Goal: Task Accomplishment & Management: Manage account settings

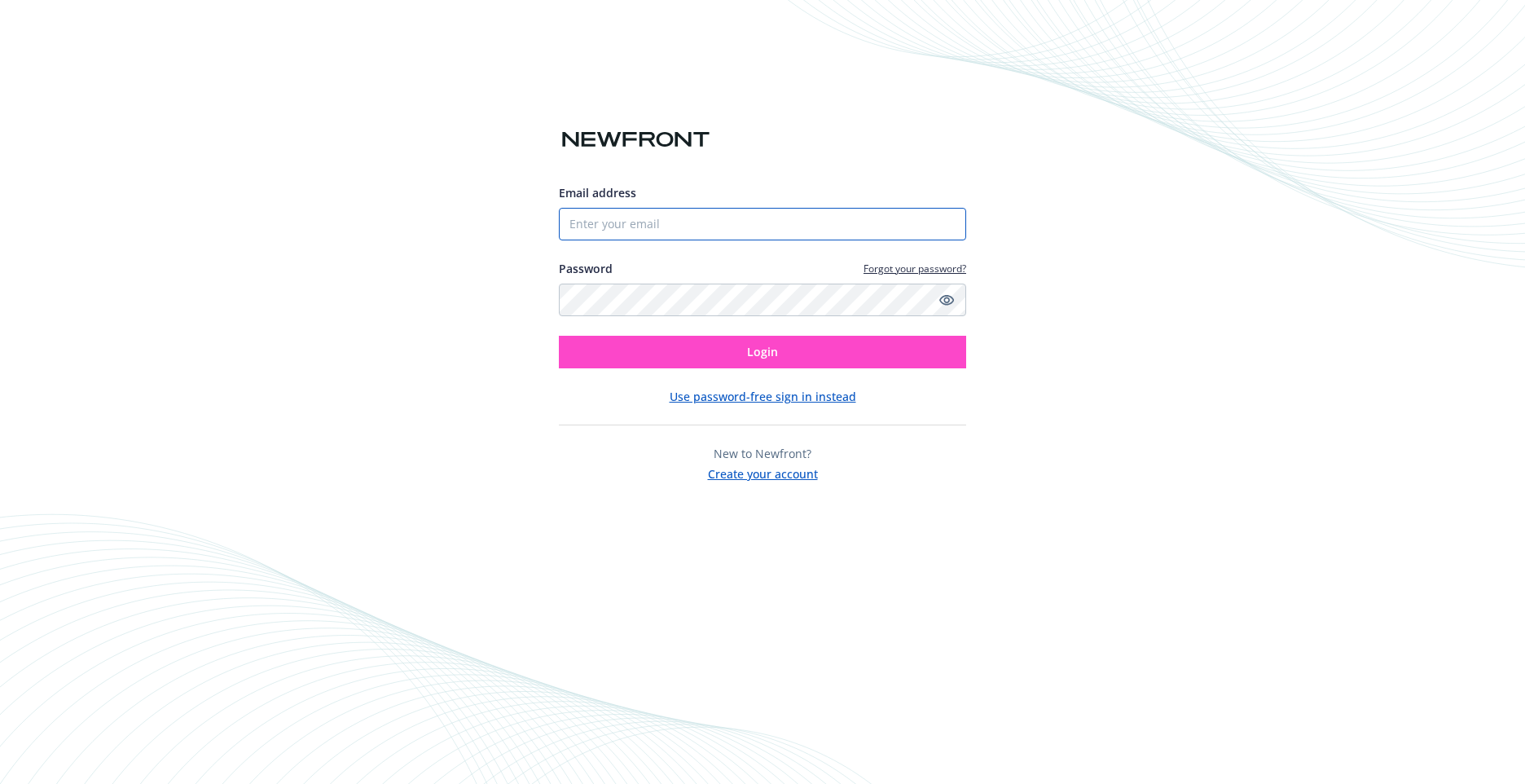
type input "[EMAIL_ADDRESS][DOMAIN_NAME]"
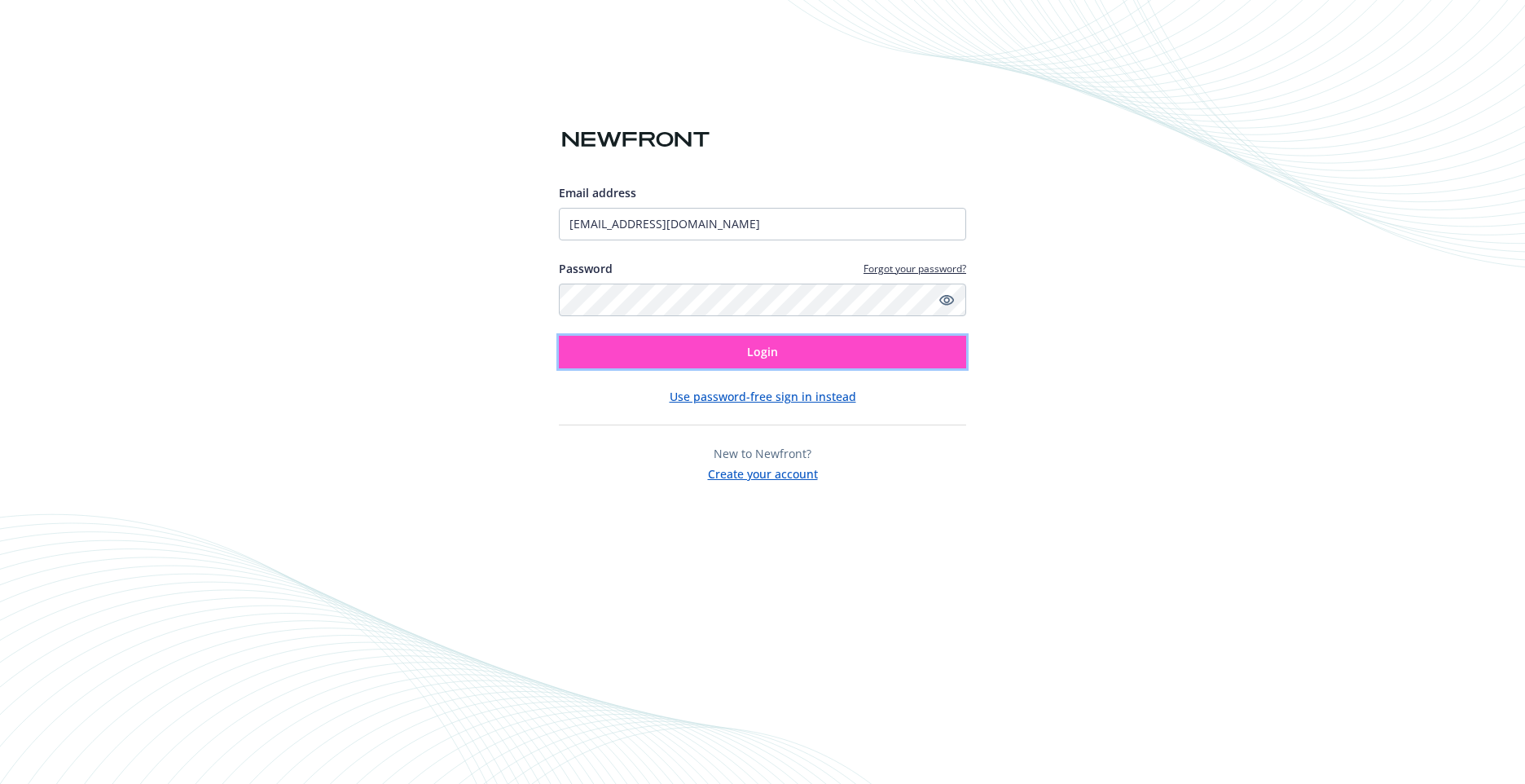
click at [747, 353] on span "Login" at bounding box center [762, 351] width 31 height 15
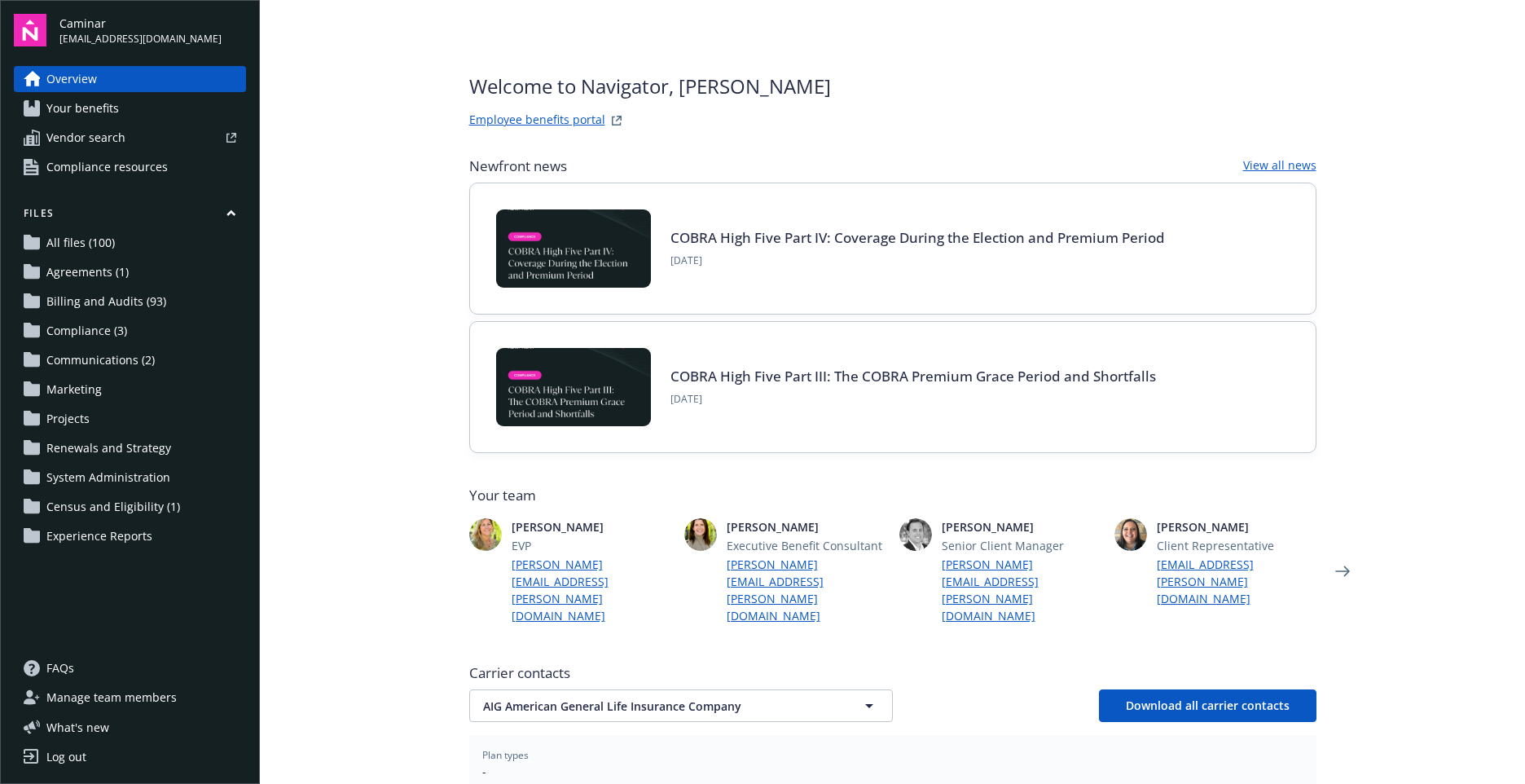
click at [100, 103] on span "Your benefits" at bounding box center [82, 108] width 72 height 26
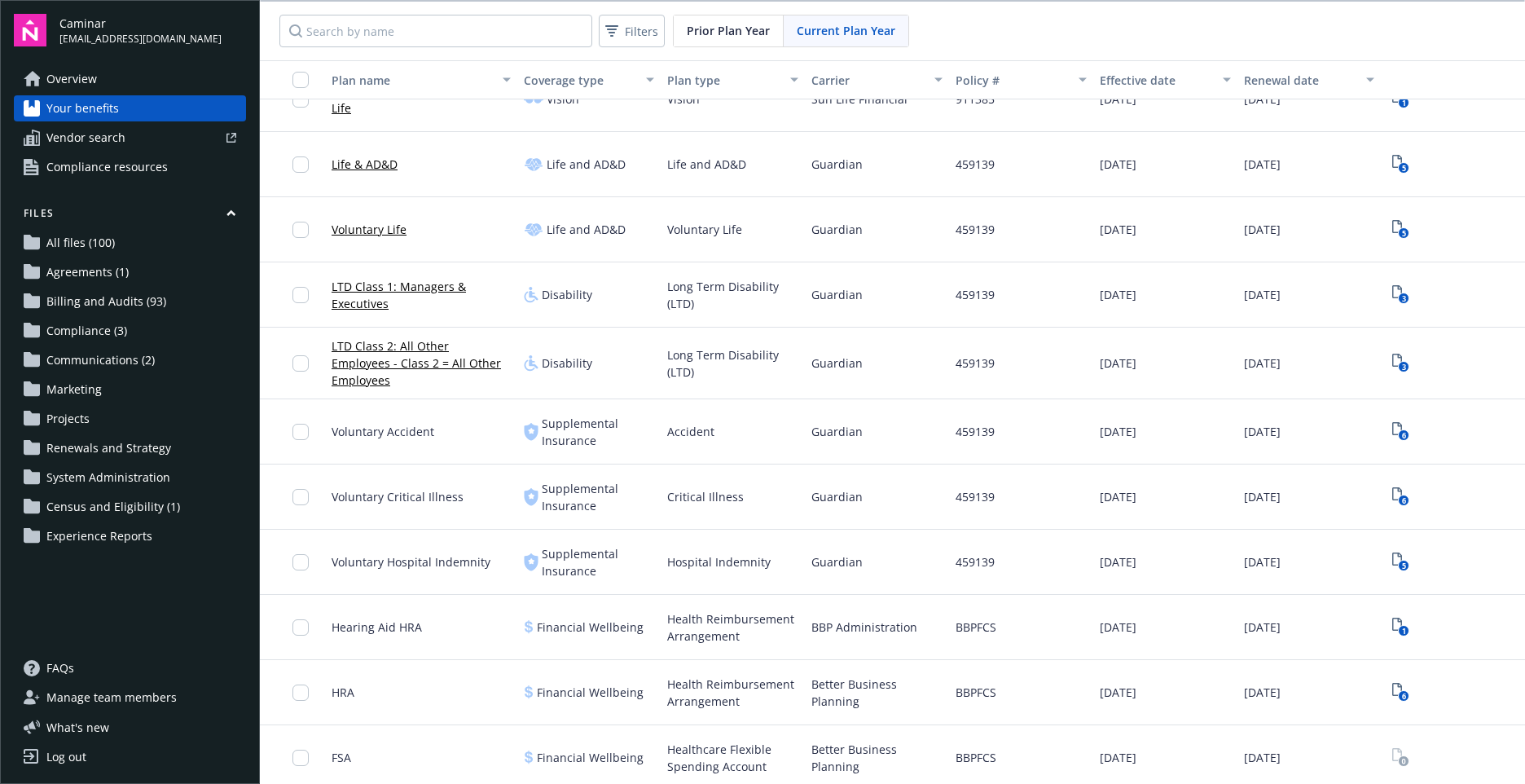
scroll to position [651, 0]
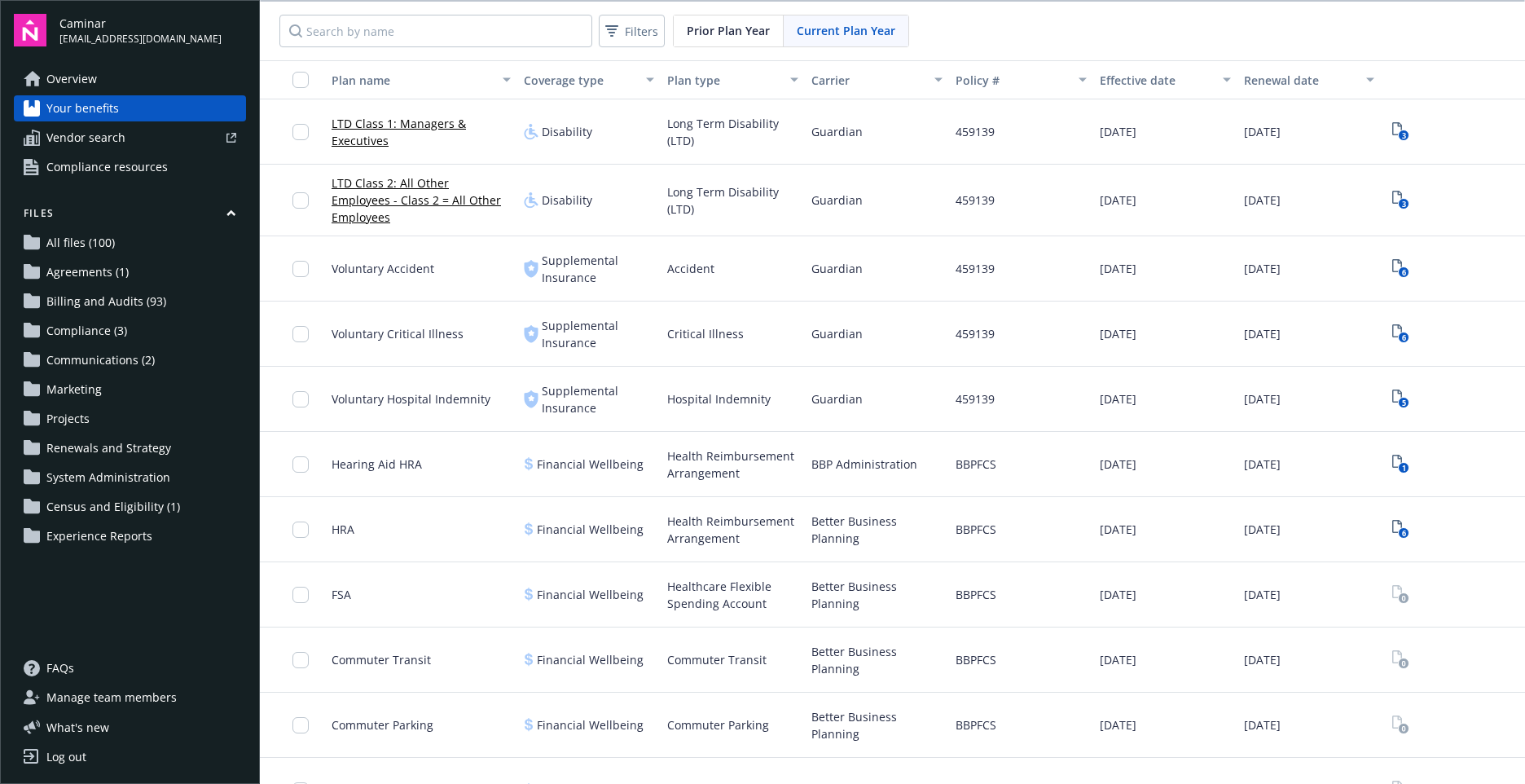
click at [345, 524] on span "HRA" at bounding box center [343, 529] width 23 height 17
click at [302, 523] on input "checkbox" at bounding box center [300, 529] width 16 height 16
click at [452, 518] on div "HRA" at bounding box center [421, 529] width 192 height 65
click at [100, 257] on div "Files All files (100) Agreements (1) Billing and Audits (93) Compliance (3) Com…" at bounding box center [130, 377] width 233 height 343
click at [101, 247] on span "All files (100)" at bounding box center [80, 243] width 69 height 26
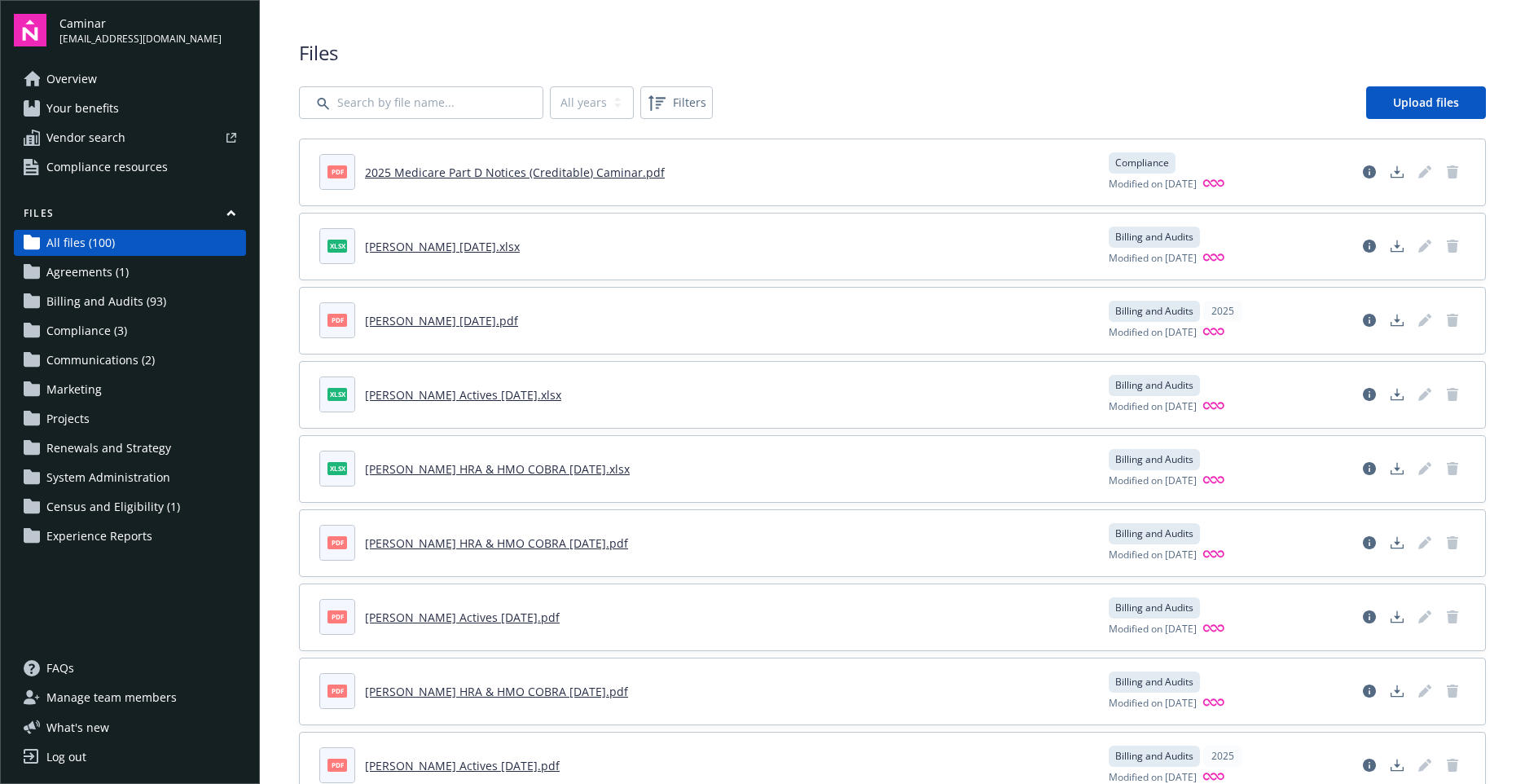
click at [94, 269] on span "Agreements (1)" at bounding box center [87, 272] width 82 height 26
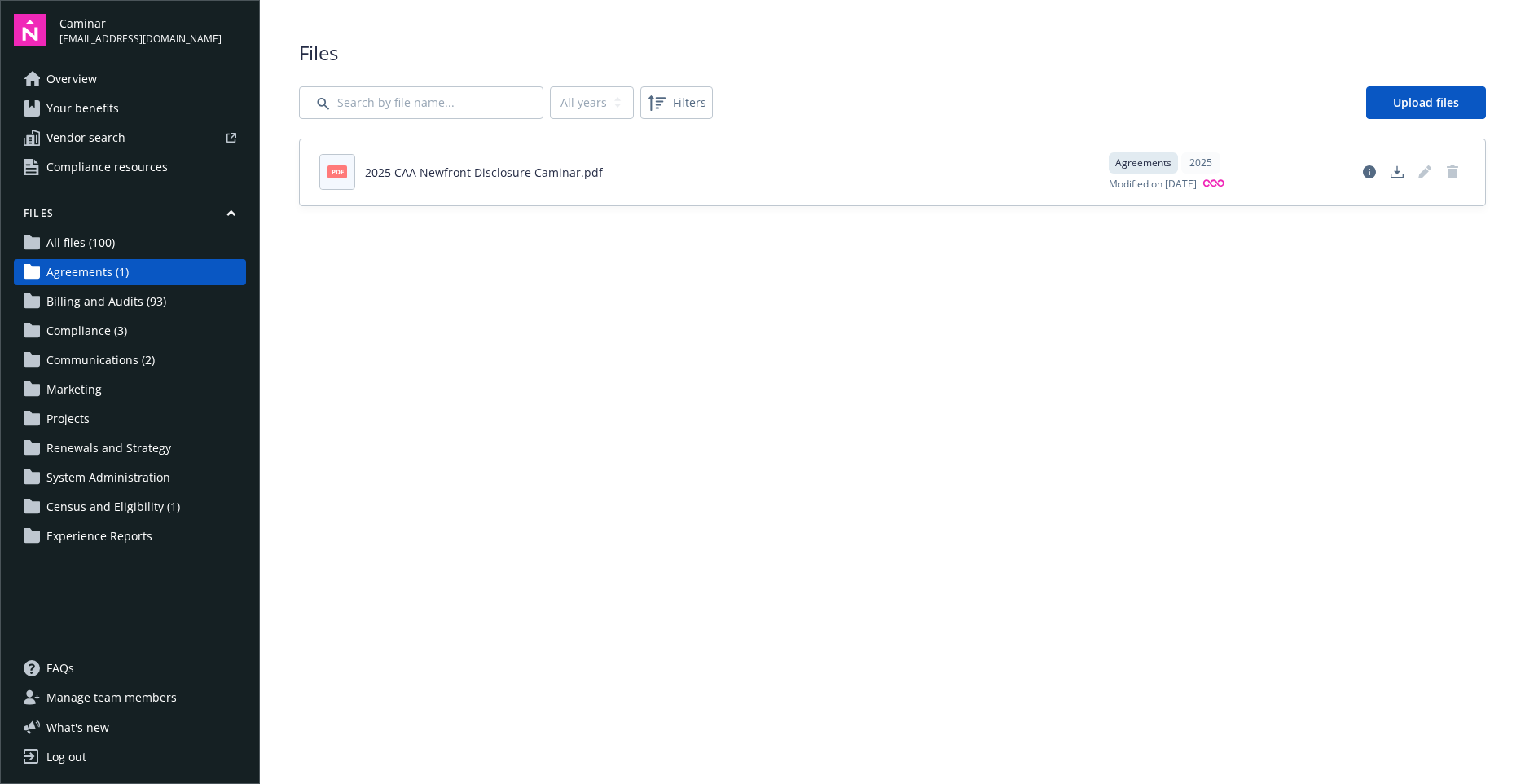
click at [90, 304] on span "Billing and Audits (93)" at bounding box center [105, 301] width 120 height 26
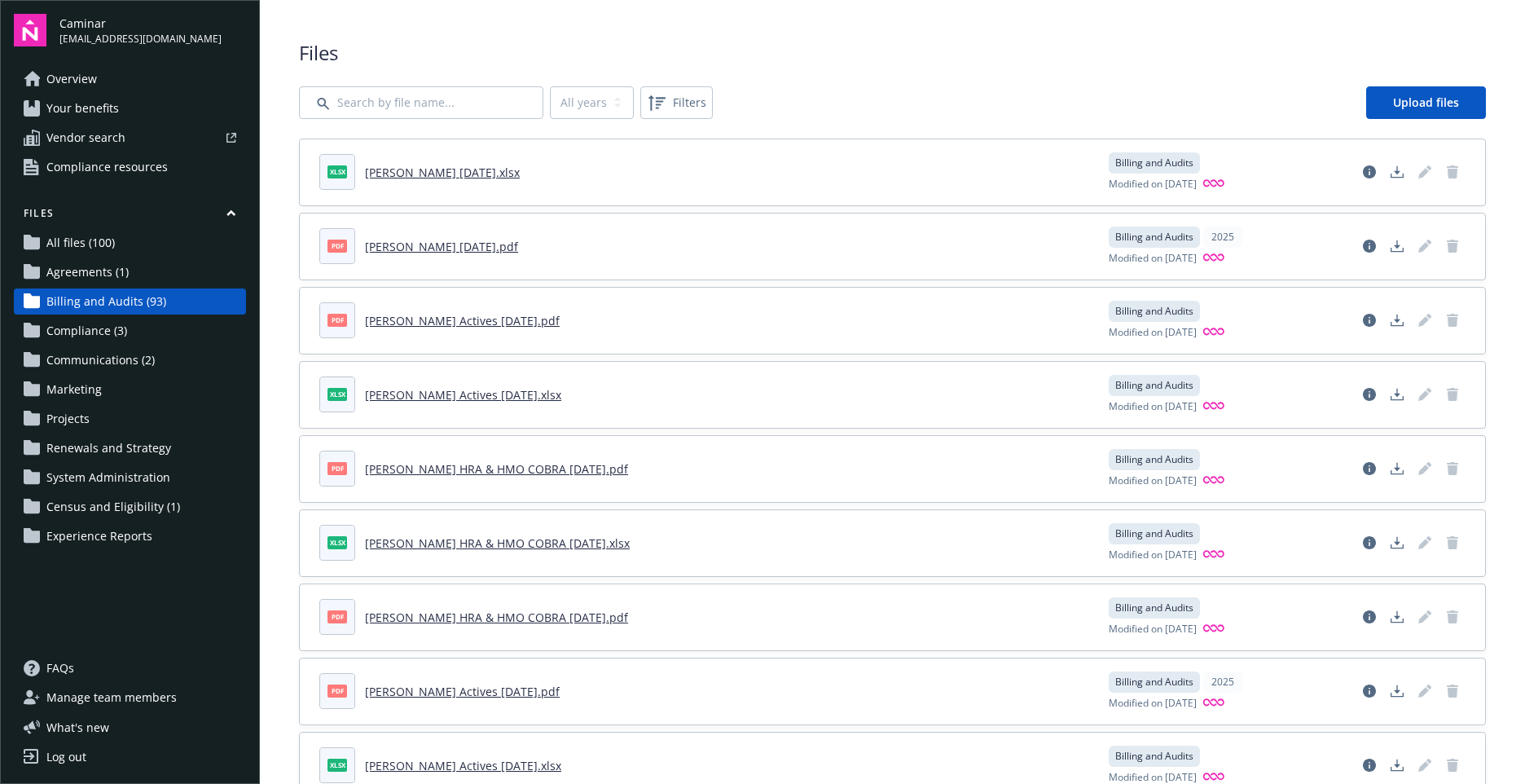
click at [90, 329] on span "Compliance (3)" at bounding box center [87, 331] width 81 height 26
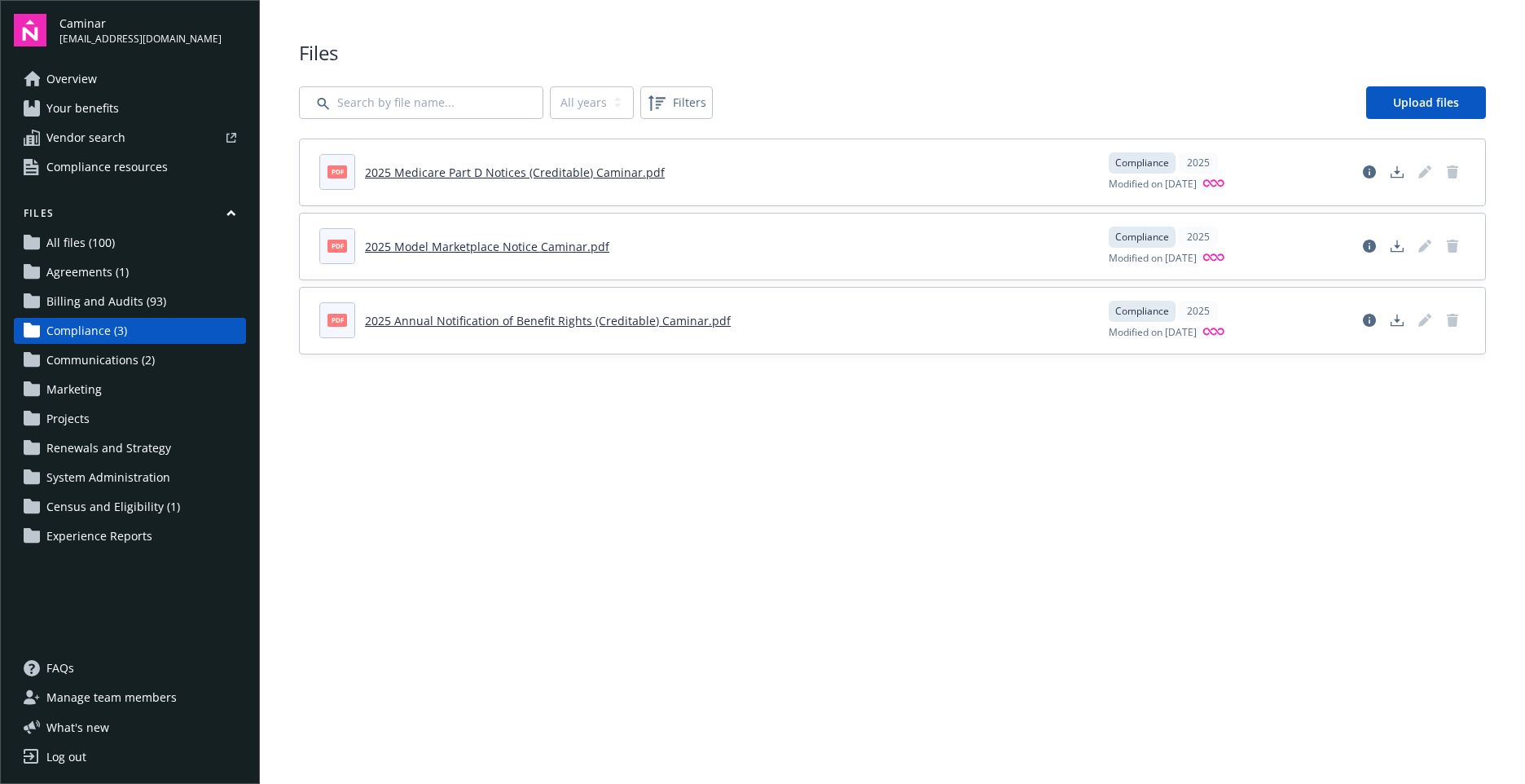
click at [90, 361] on span "Communications (2)" at bounding box center [100, 360] width 108 height 26
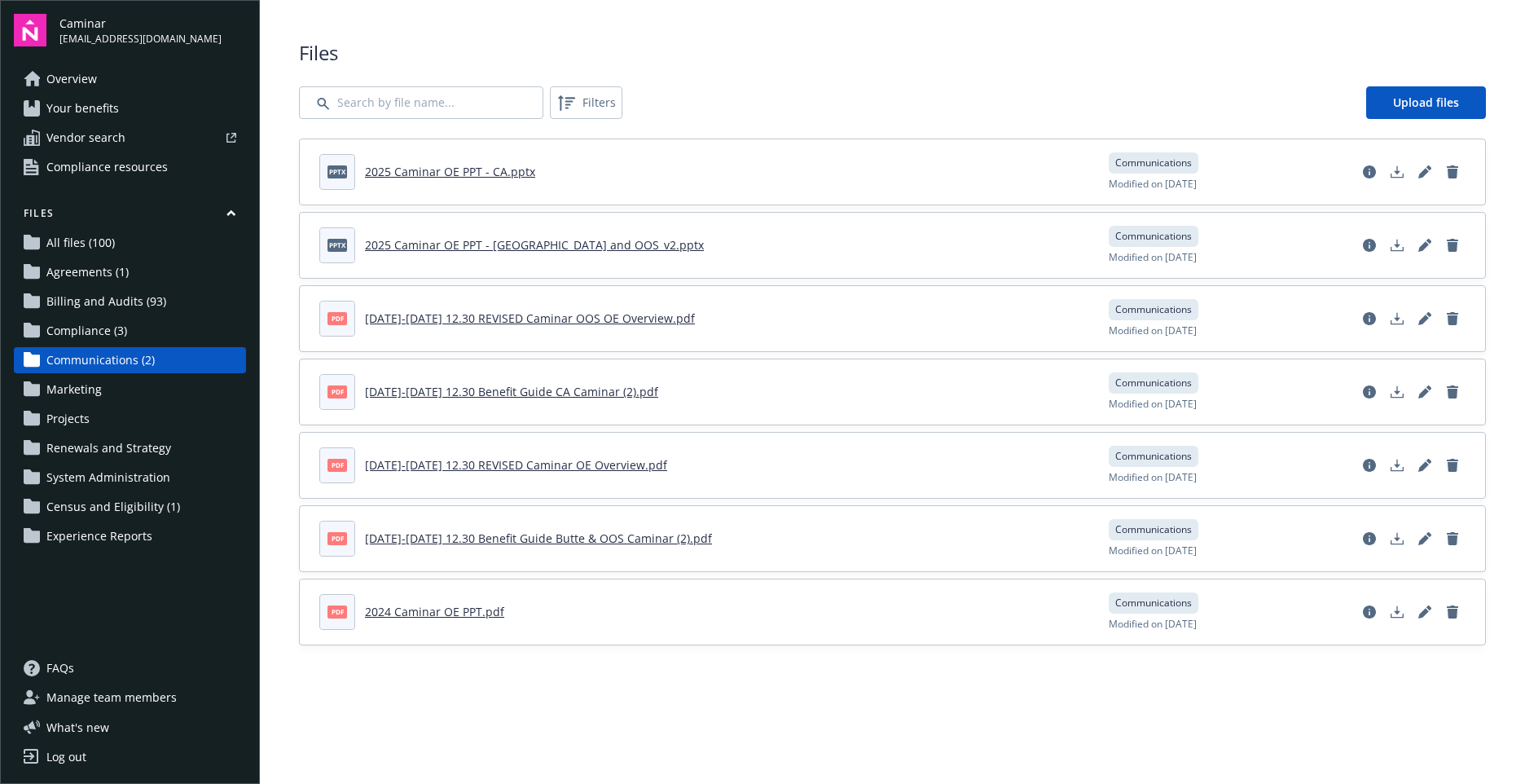
click at [90, 386] on span "Marketing" at bounding box center [73, 390] width 56 height 26
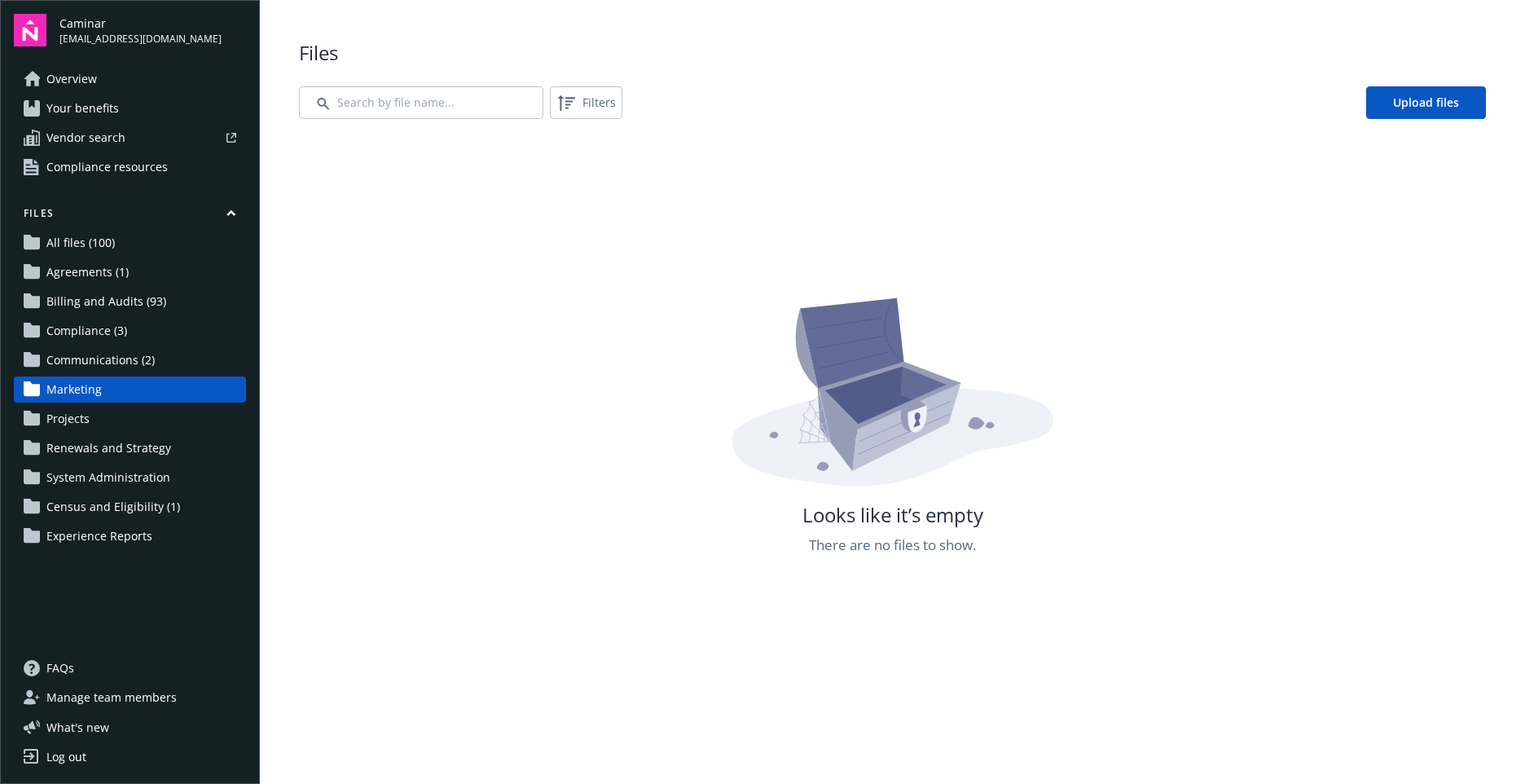
click at [83, 427] on span "Projects" at bounding box center [68, 419] width 43 height 26
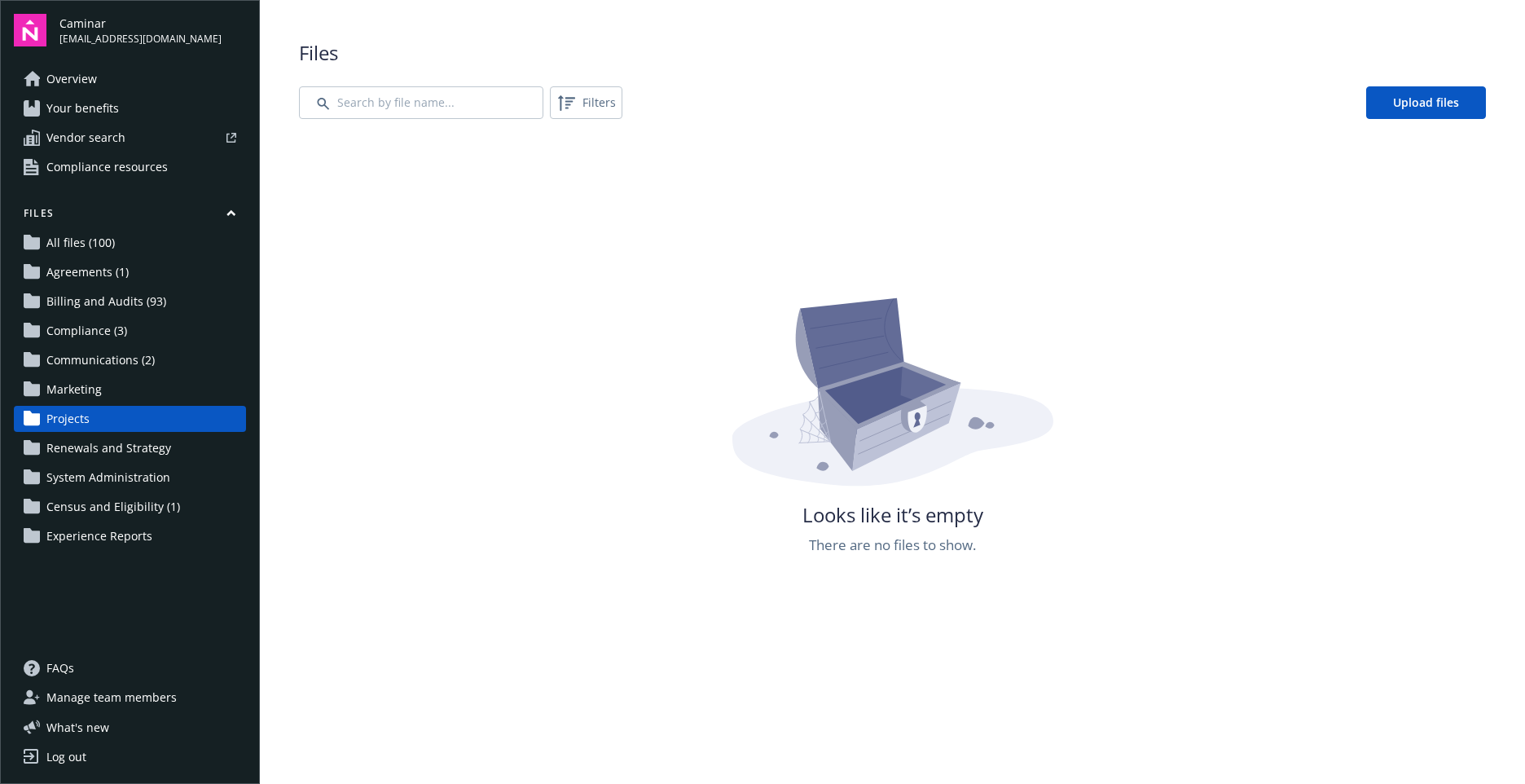
click at [94, 82] on span "Overview" at bounding box center [72, 79] width 51 height 26
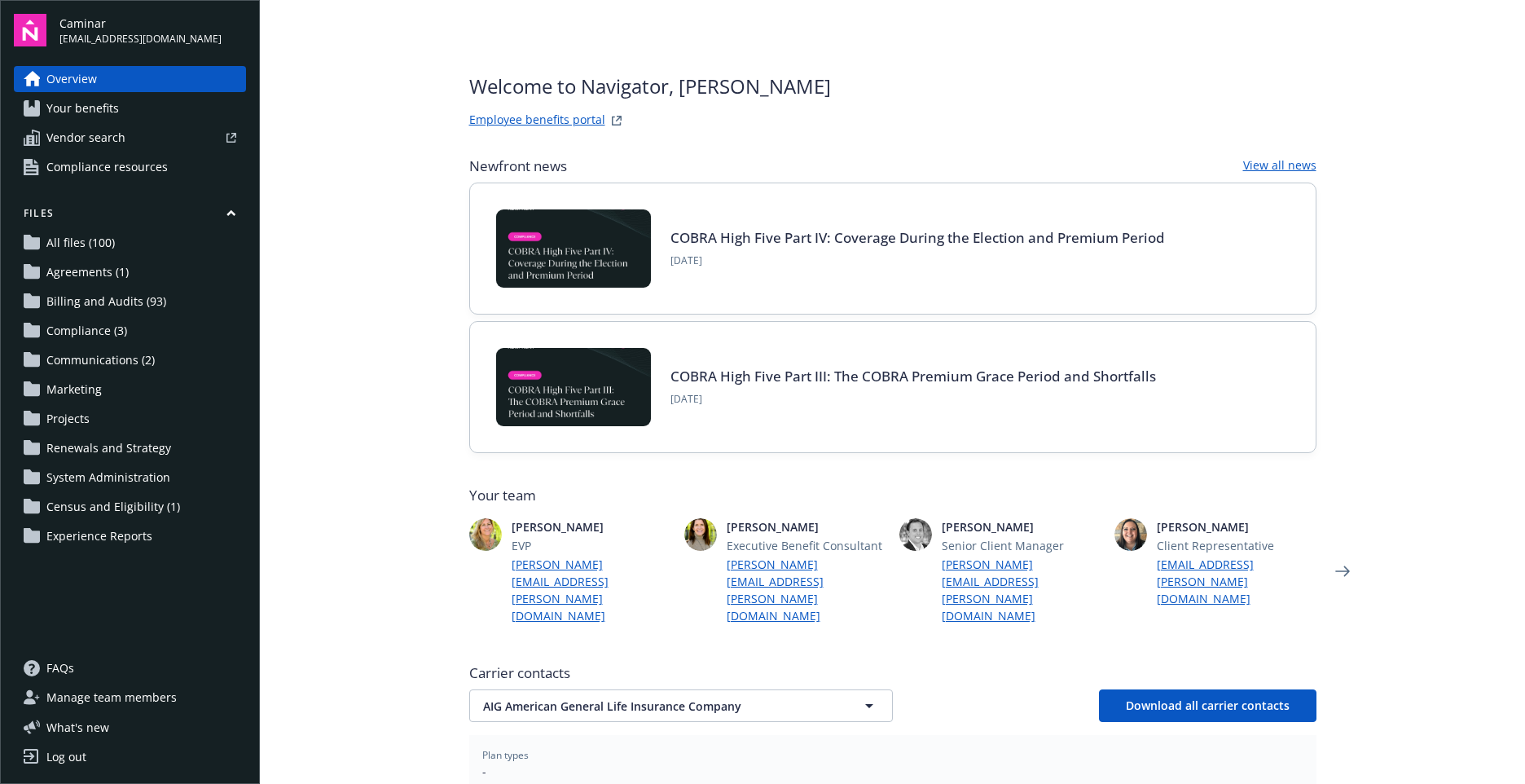
click at [102, 115] on span "Your benefits" at bounding box center [82, 108] width 72 height 26
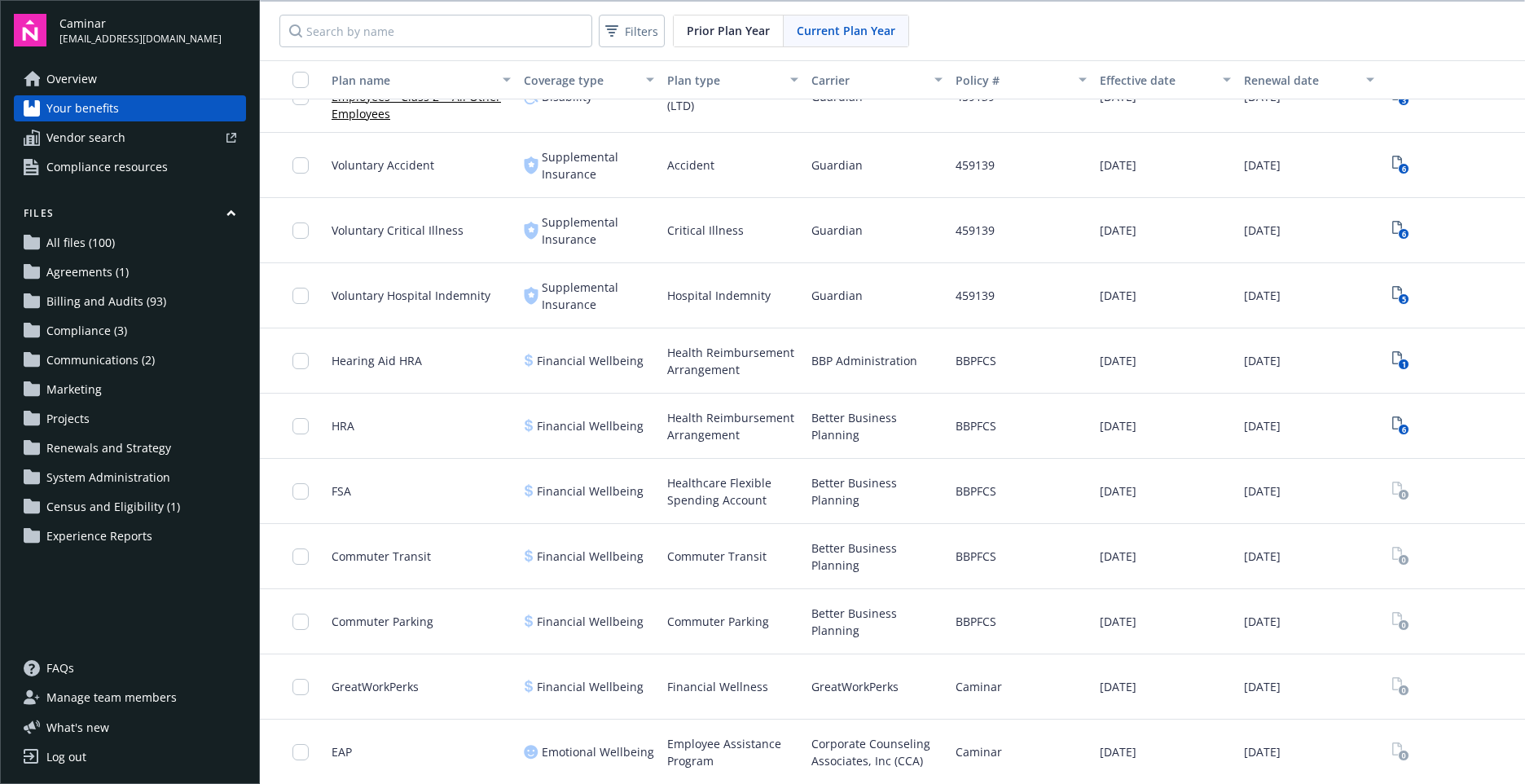
scroll to position [754, 0]
click at [1392, 417] on icon "6" at bounding box center [1401, 426] width 17 height 19
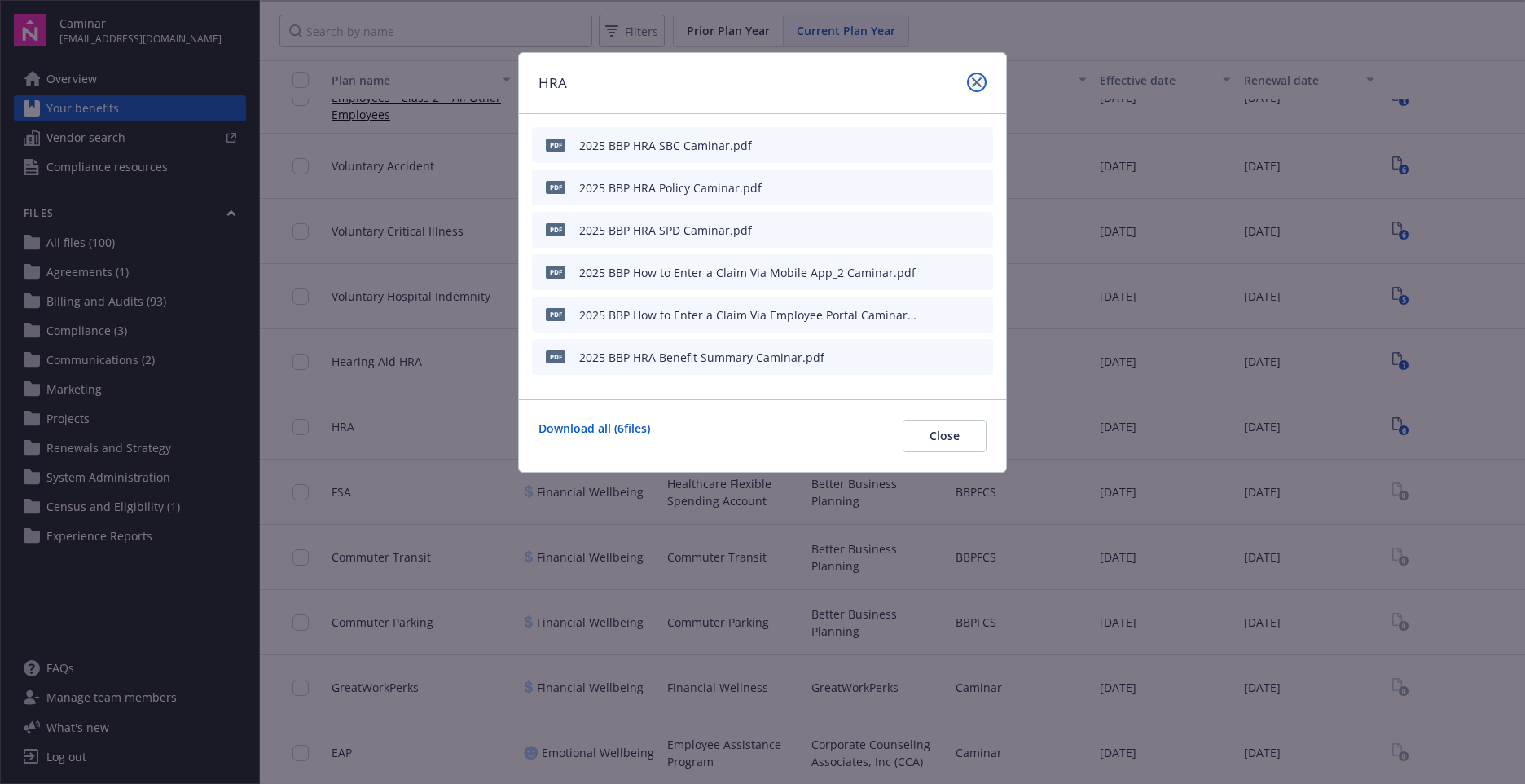
click at [975, 88] on link "close" at bounding box center [976, 82] width 20 height 20
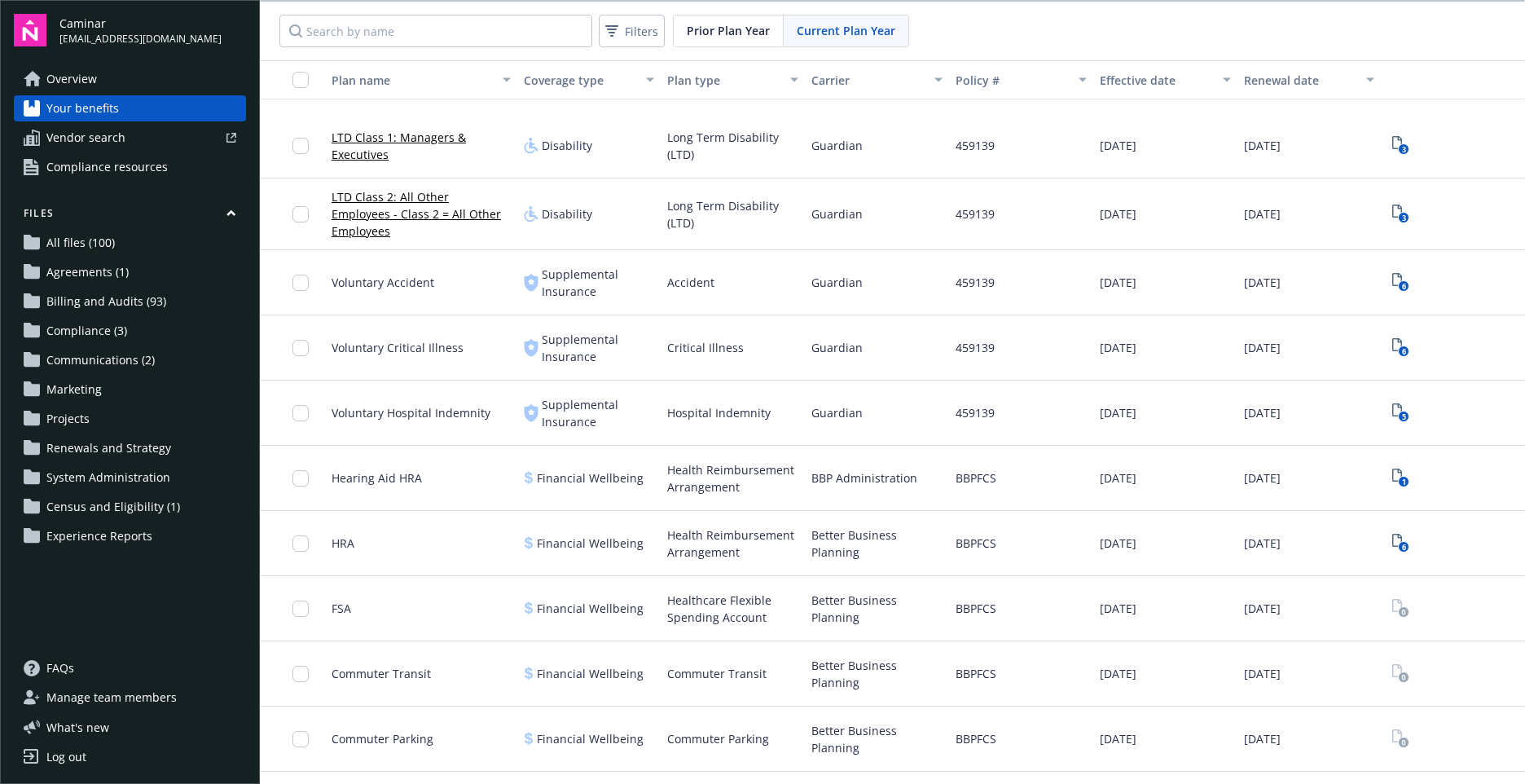
scroll to position [733, 0]
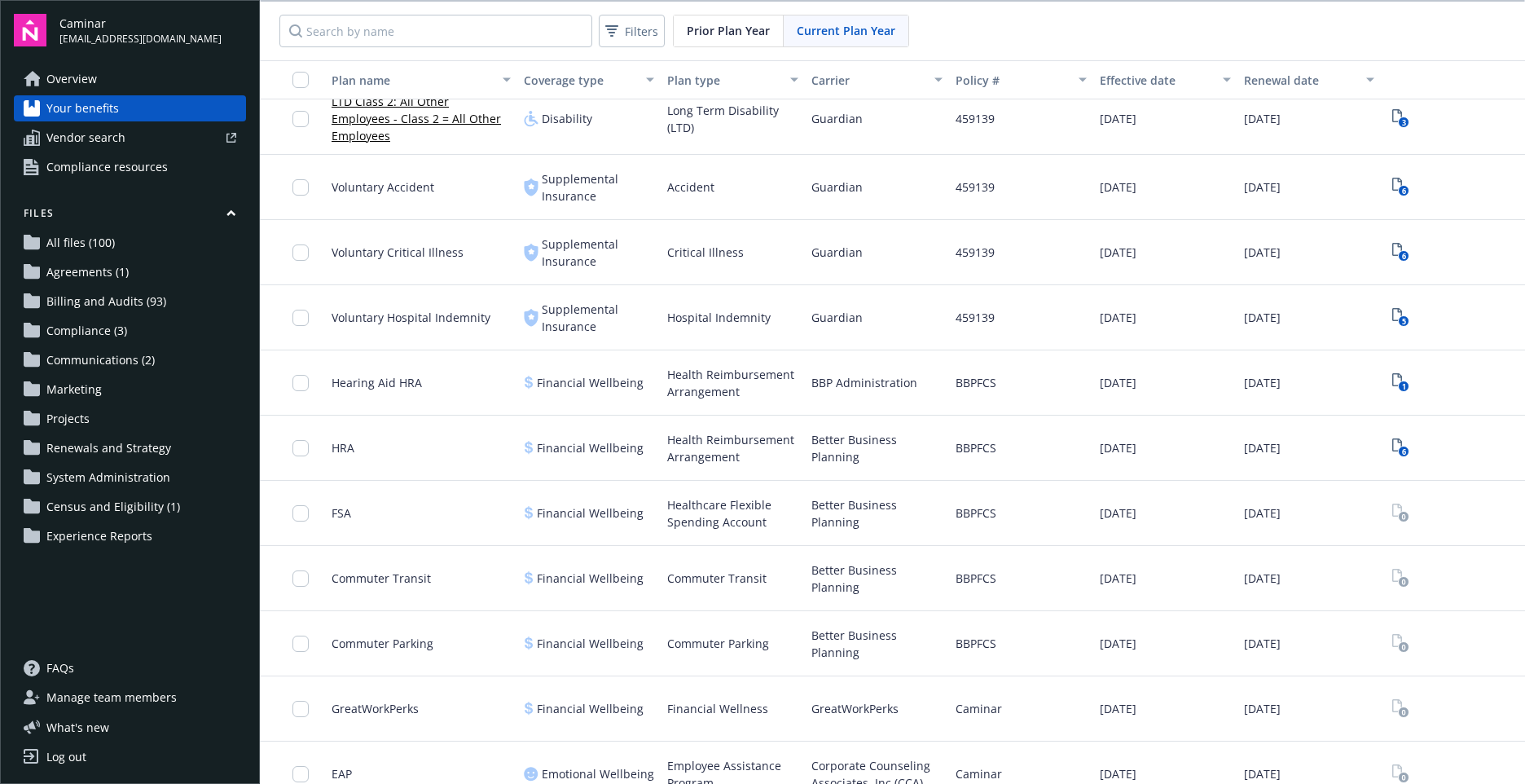
click at [153, 512] on span "Census and Eligibility (1)" at bounding box center [113, 506] width 134 height 26
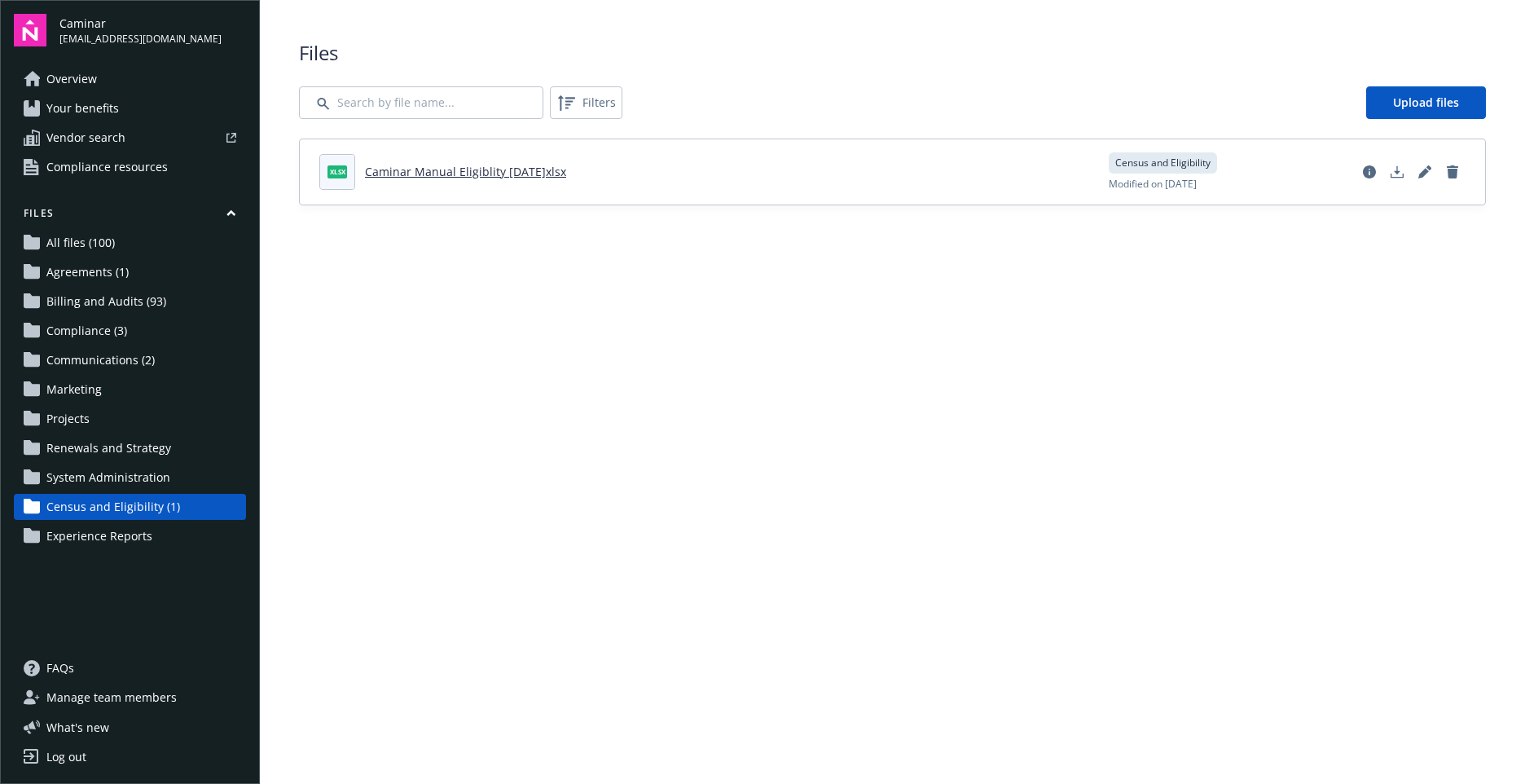
click at [120, 136] on span "Vendor search" at bounding box center [86, 137] width 79 height 26
click at [93, 100] on span "Your benefits" at bounding box center [82, 108] width 72 height 26
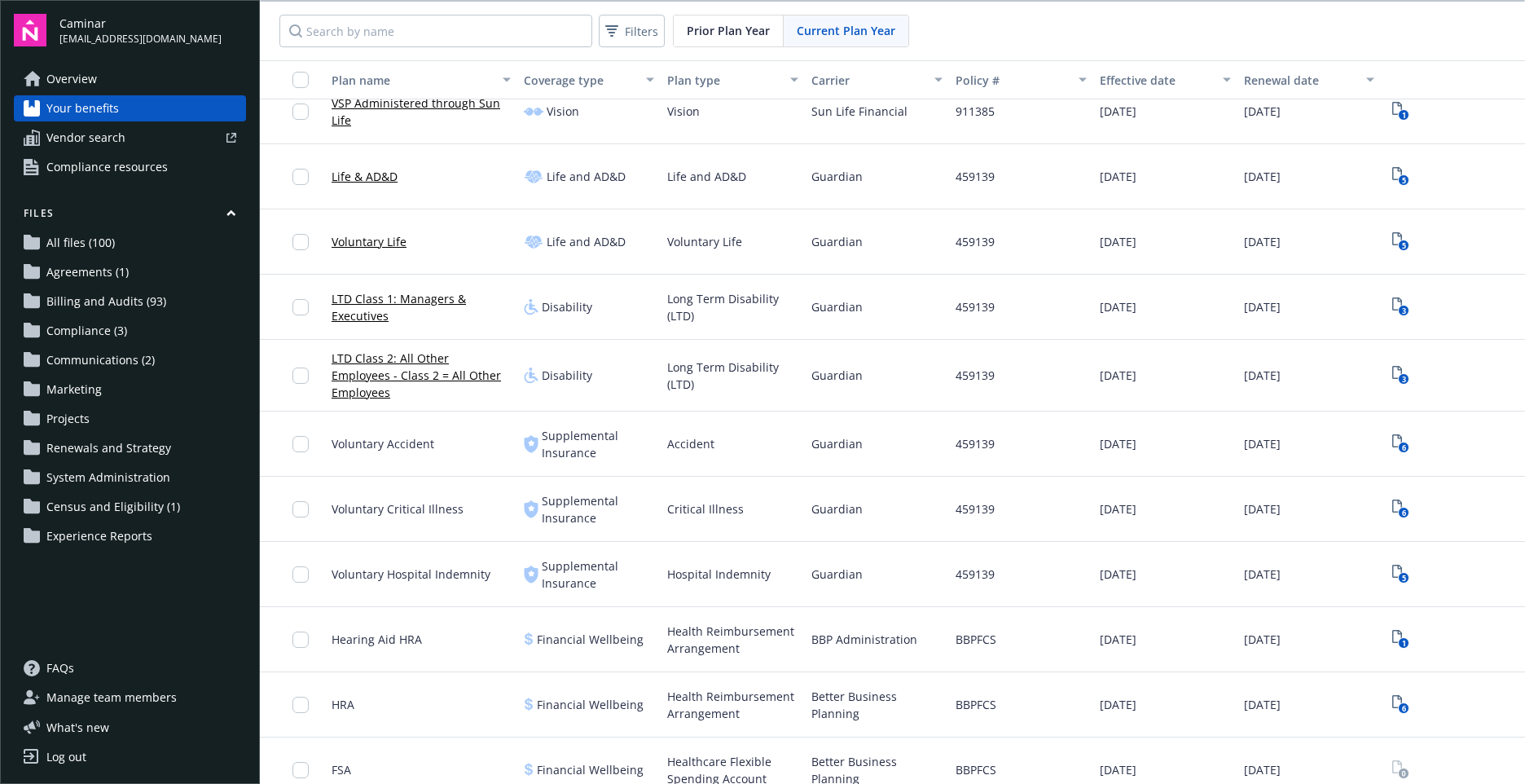
scroll to position [488, 0]
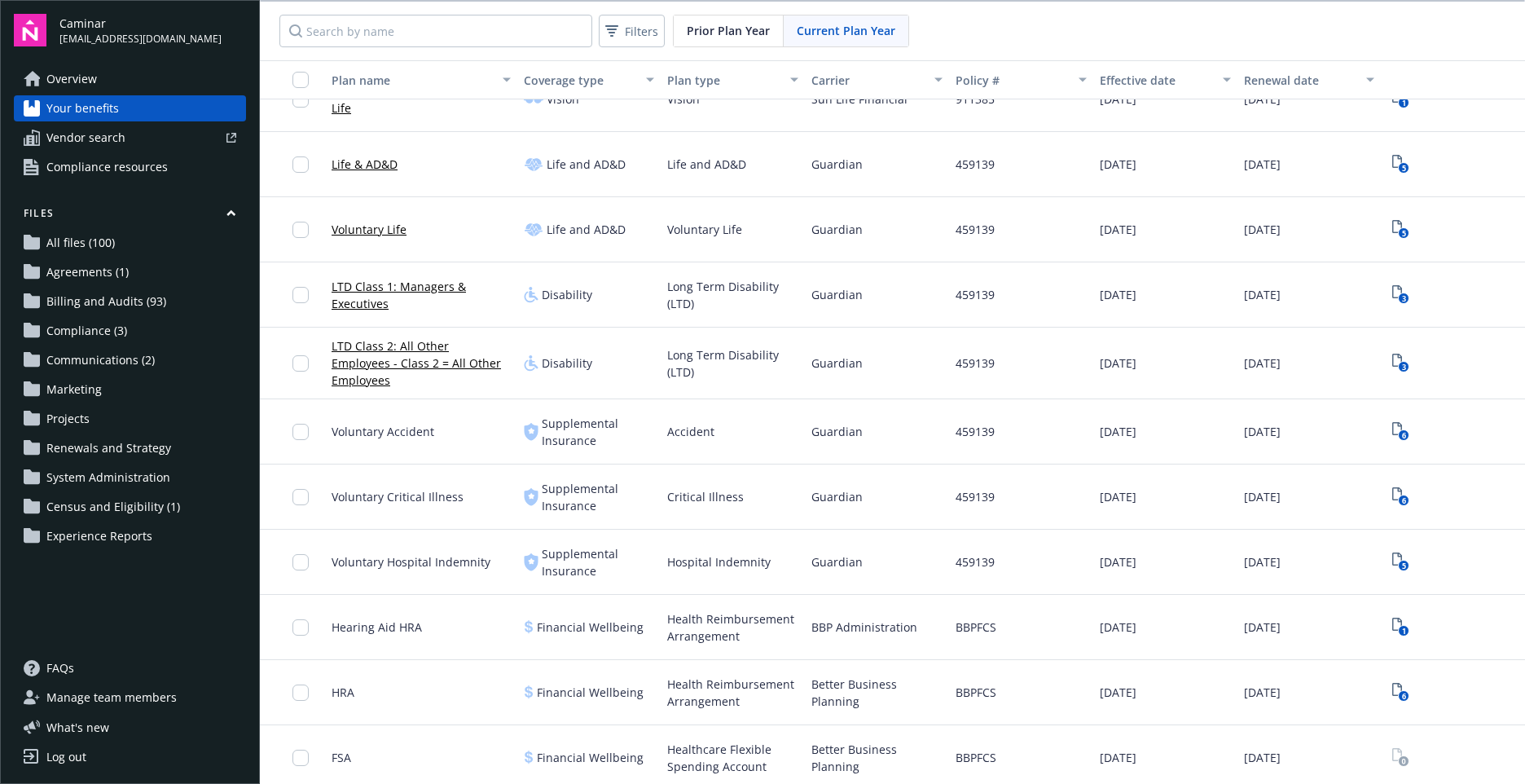
click at [563, 683] on span "Financial Wellbeing" at bounding box center [589, 692] width 106 height 17
click at [302, 687] on input "checkbox" at bounding box center [300, 692] width 16 height 16
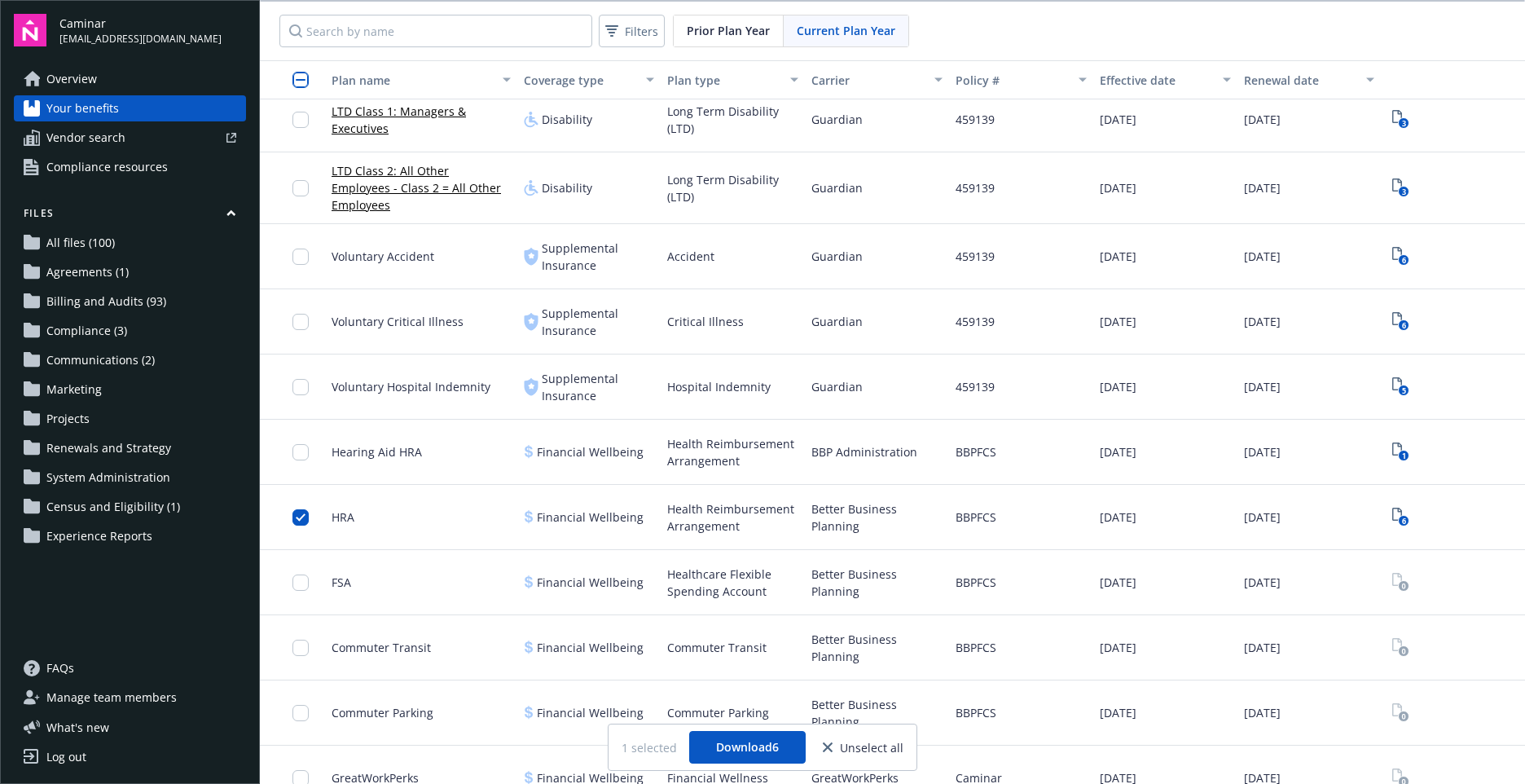
scroll to position [733, 0]
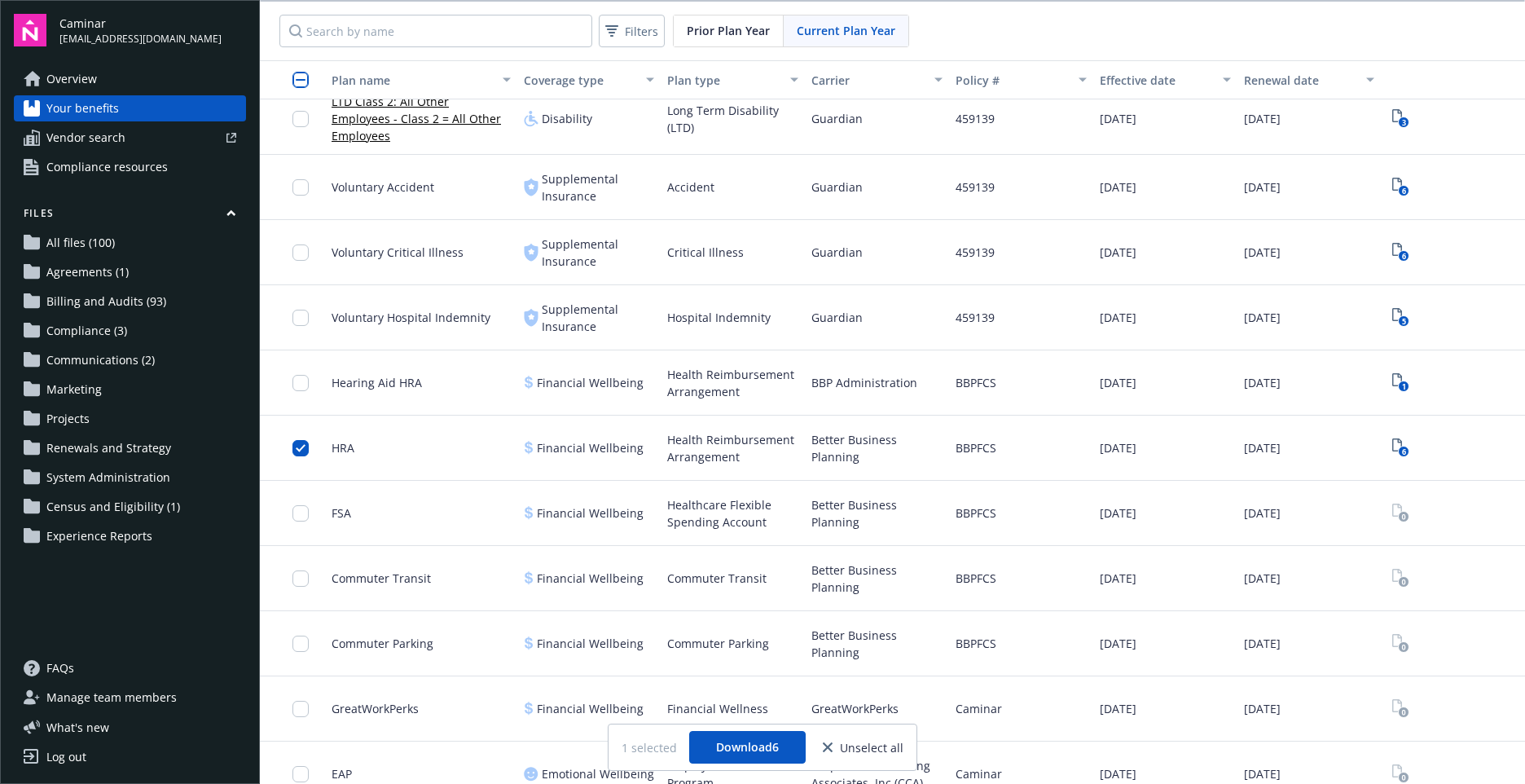
click at [95, 280] on span "Agreements (1)" at bounding box center [87, 272] width 82 height 26
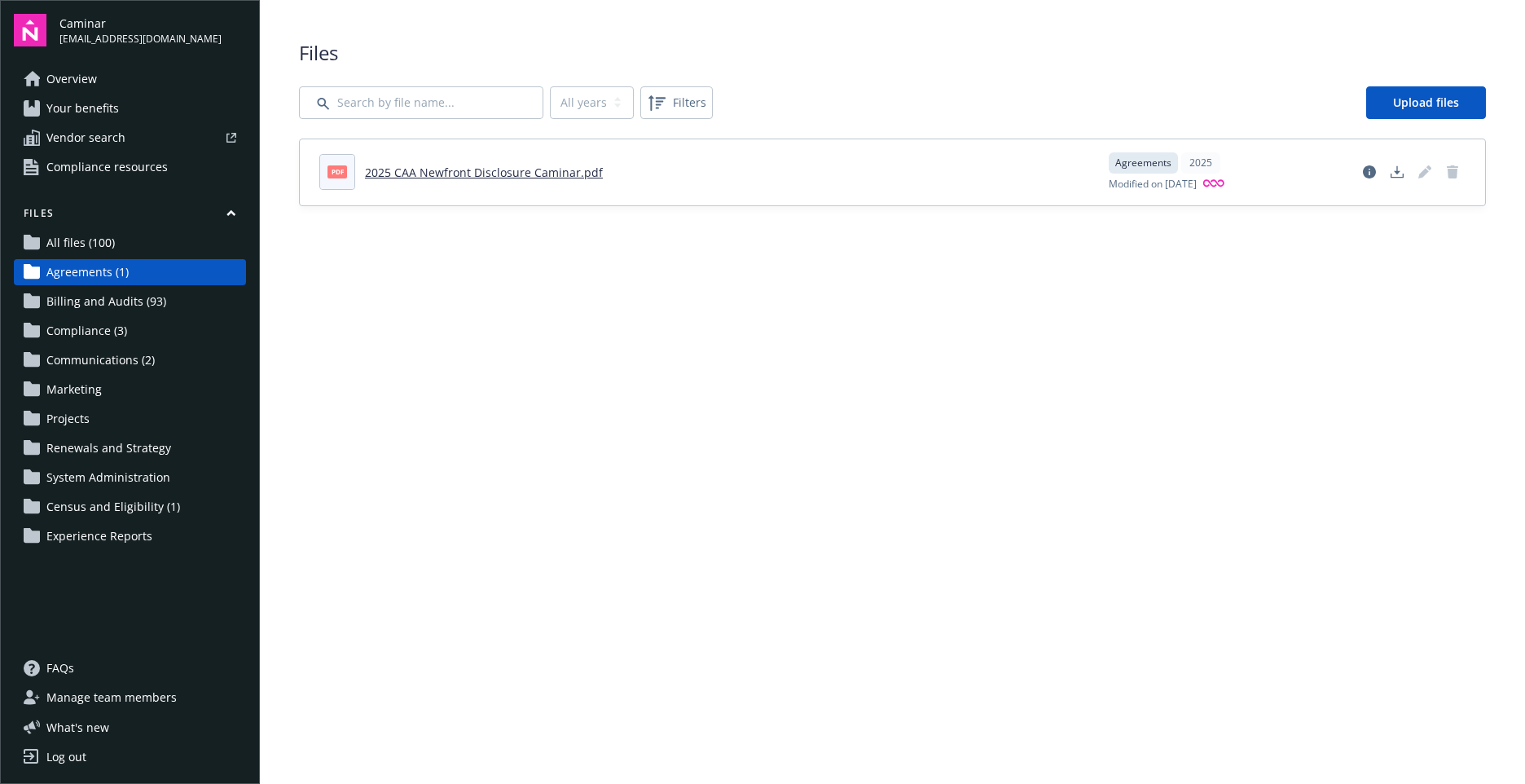
click at [99, 309] on span "Billing and Audits (93)" at bounding box center [105, 301] width 120 height 26
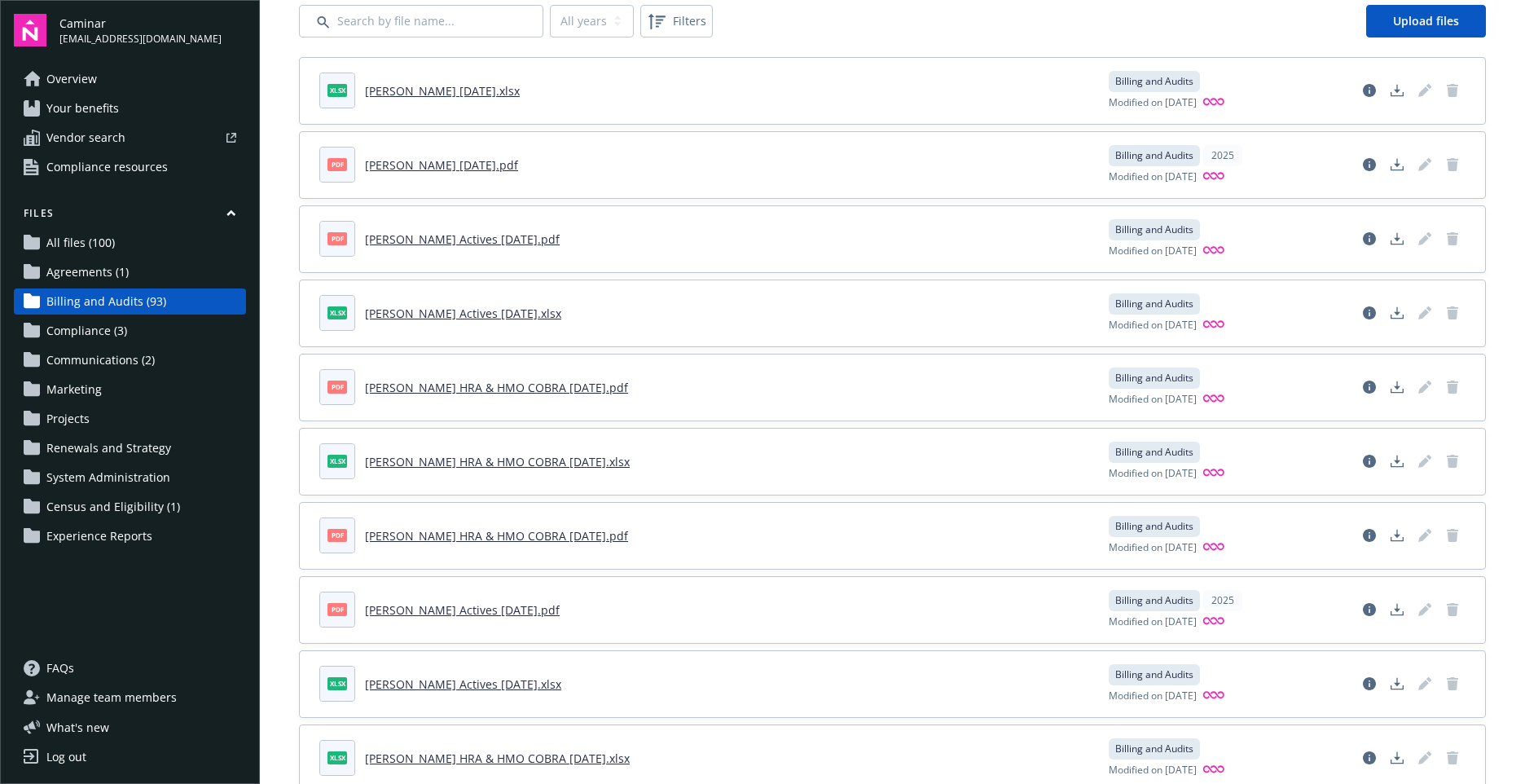
scroll to position [163, 0]
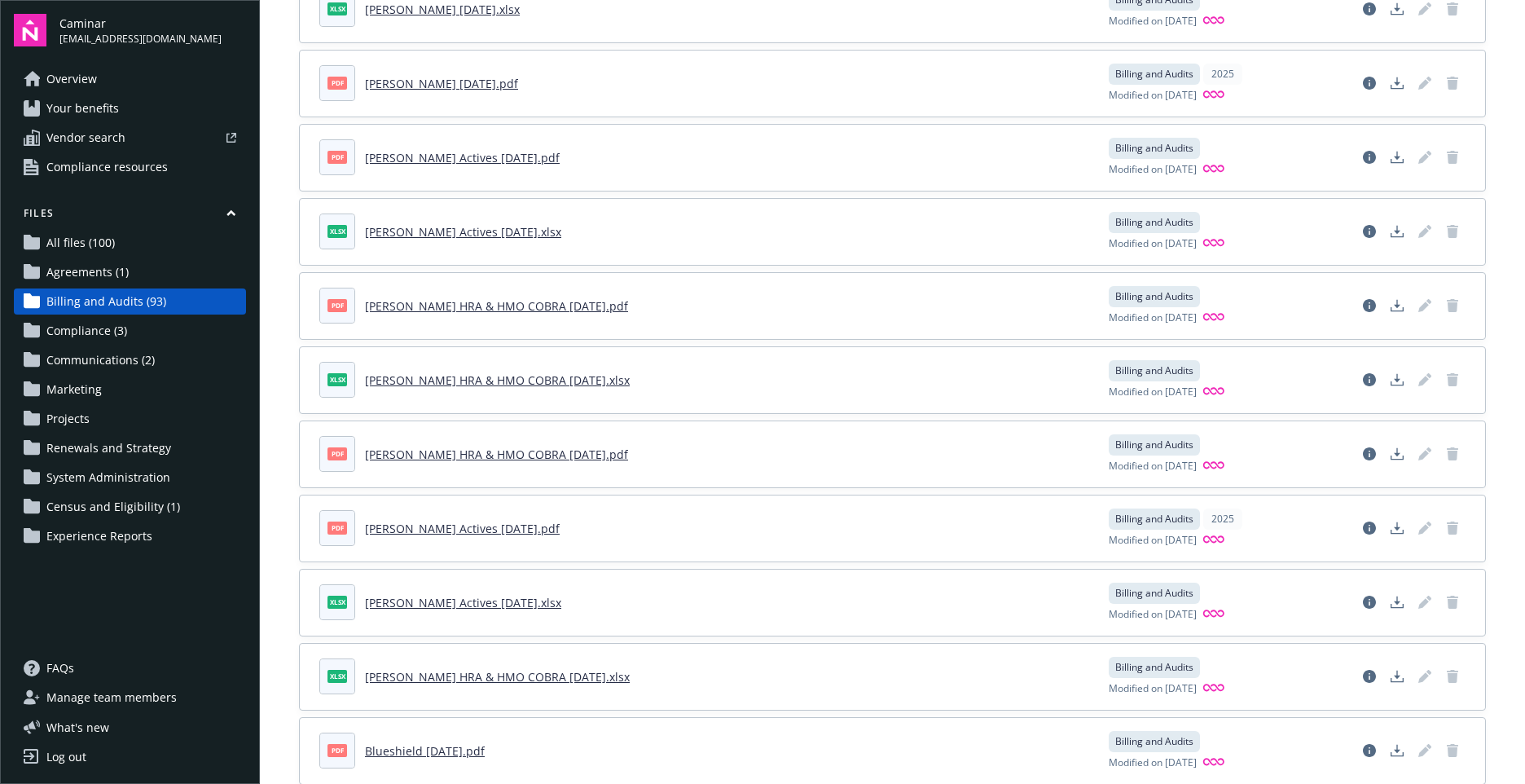
click at [124, 75] on link "Overview" at bounding box center [130, 79] width 233 height 26
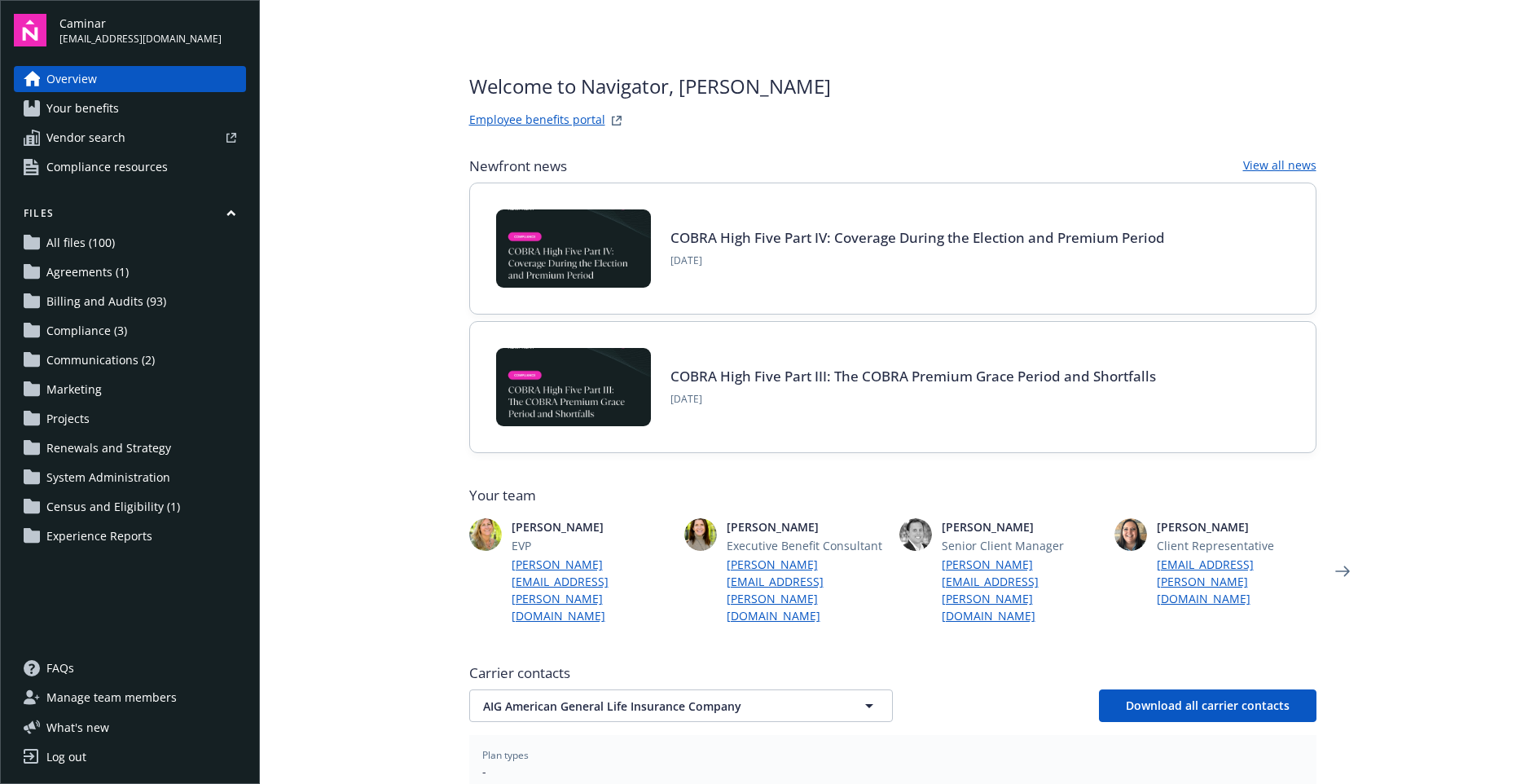
click at [562, 115] on link "Employee benefits portal" at bounding box center [537, 120] width 136 height 20
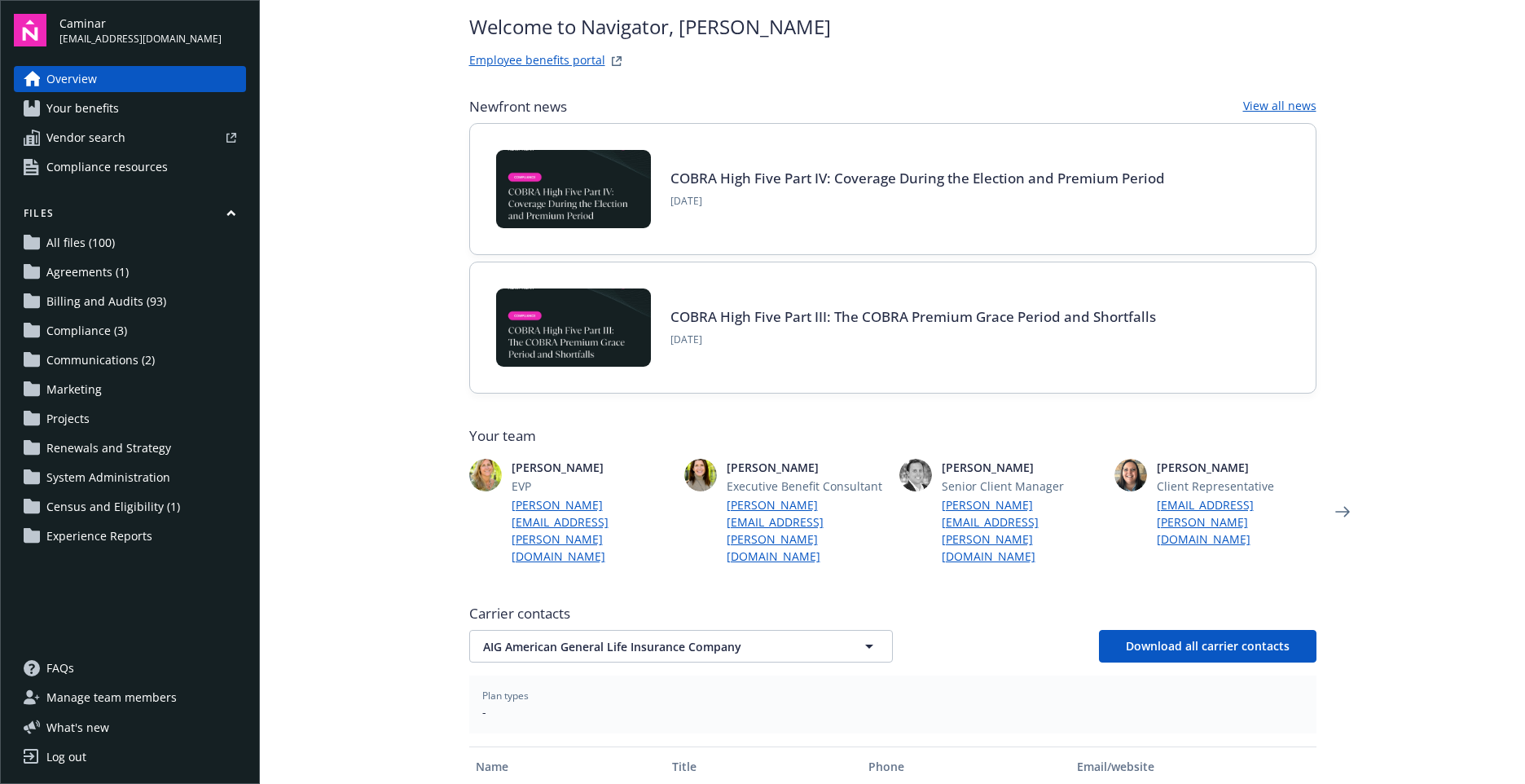
scroll to position [254, 0]
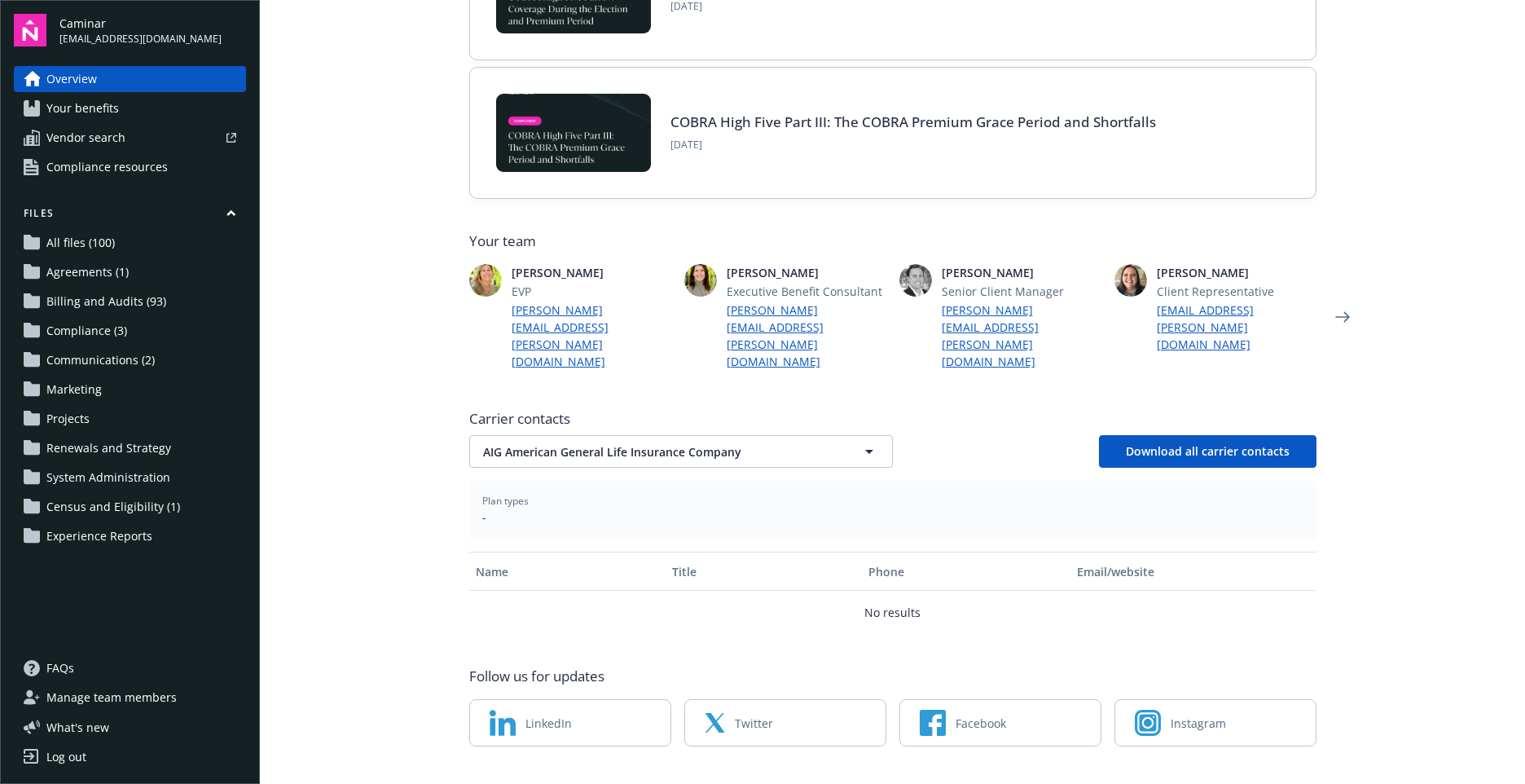
click at [106, 115] on span "Your benefits" at bounding box center [82, 108] width 72 height 26
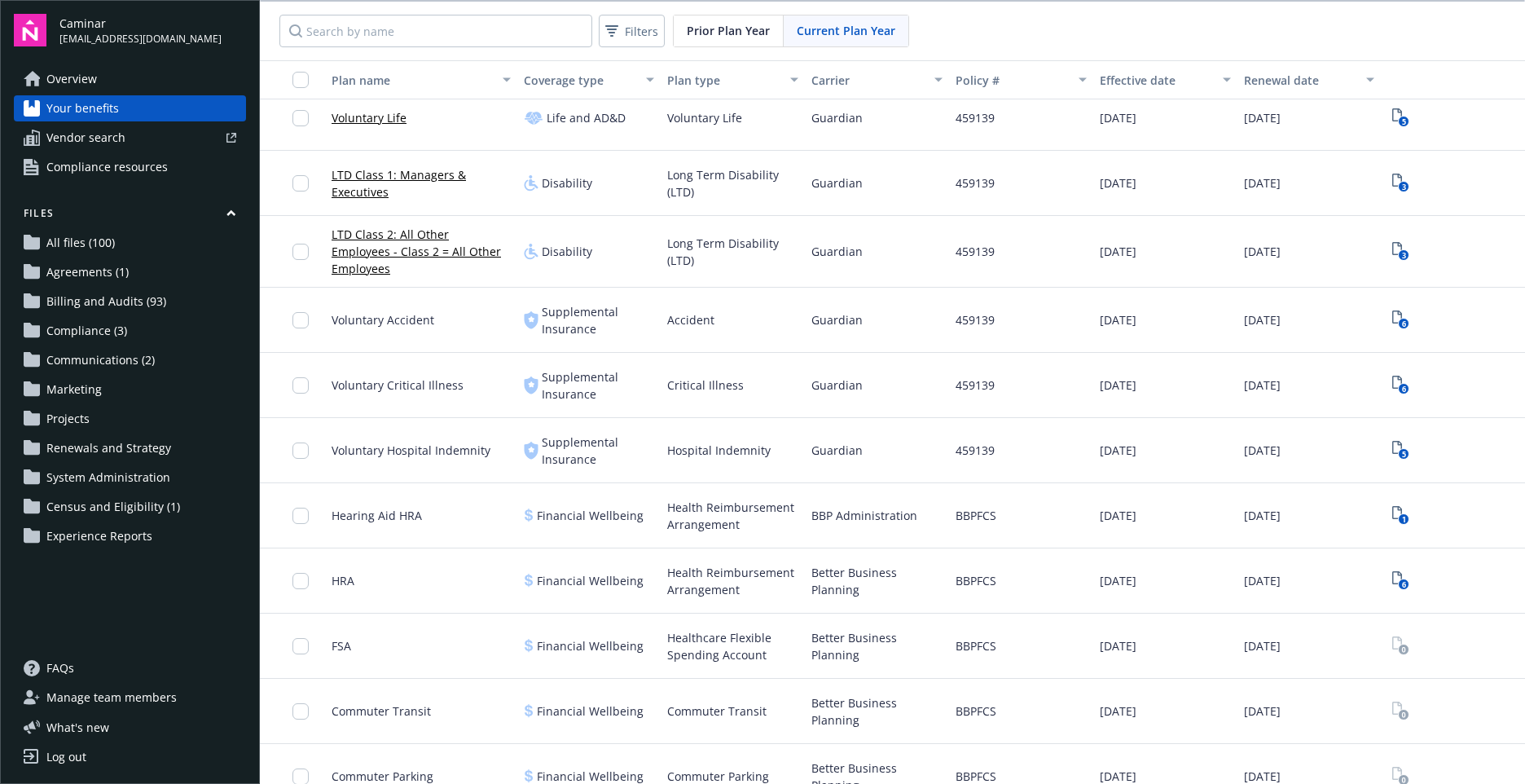
scroll to position [651, 0]
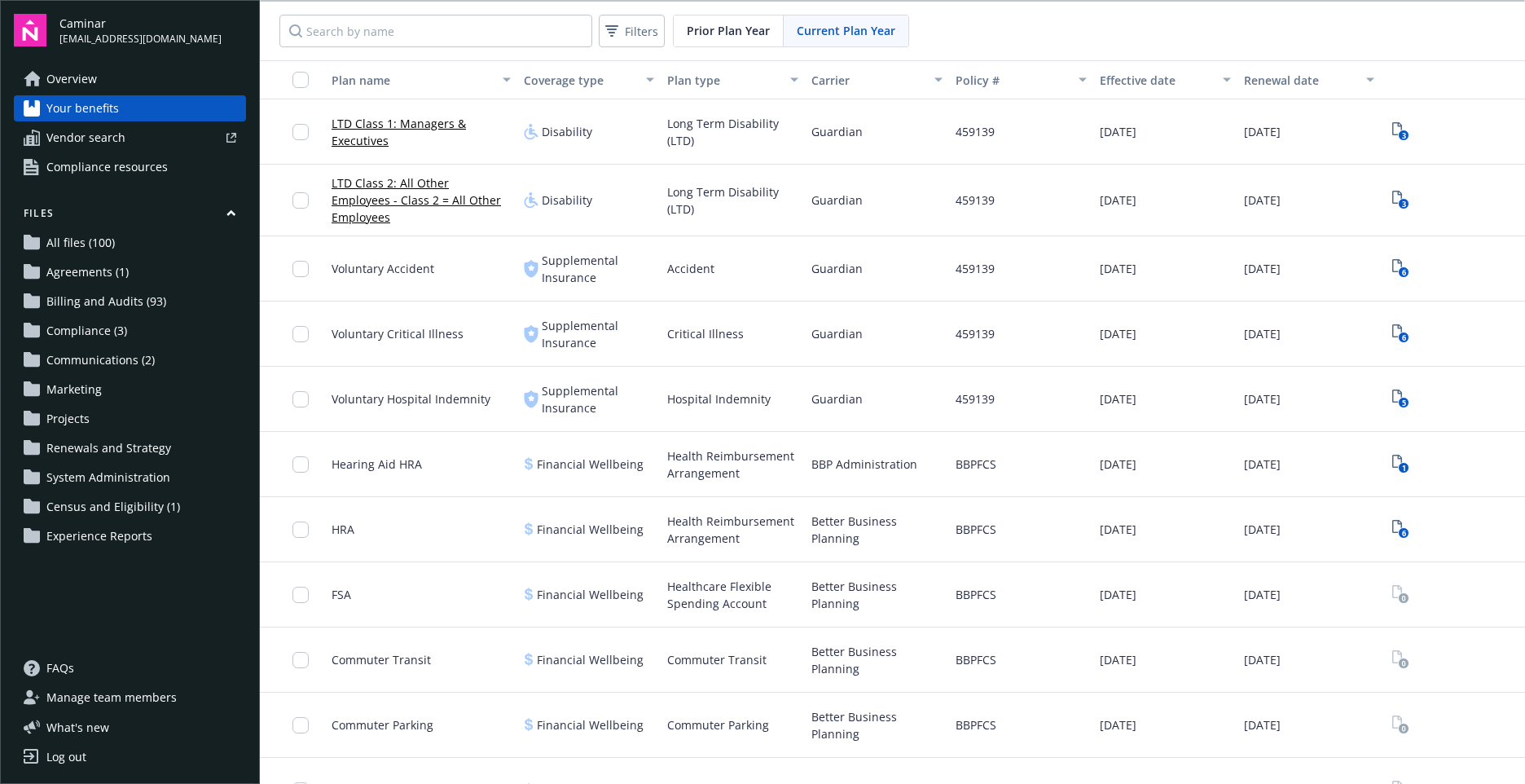
click at [701, 521] on span "Health Reimbursement Arrangement" at bounding box center [732, 529] width 131 height 34
click at [346, 526] on span "HRA" at bounding box center [343, 529] width 23 height 17
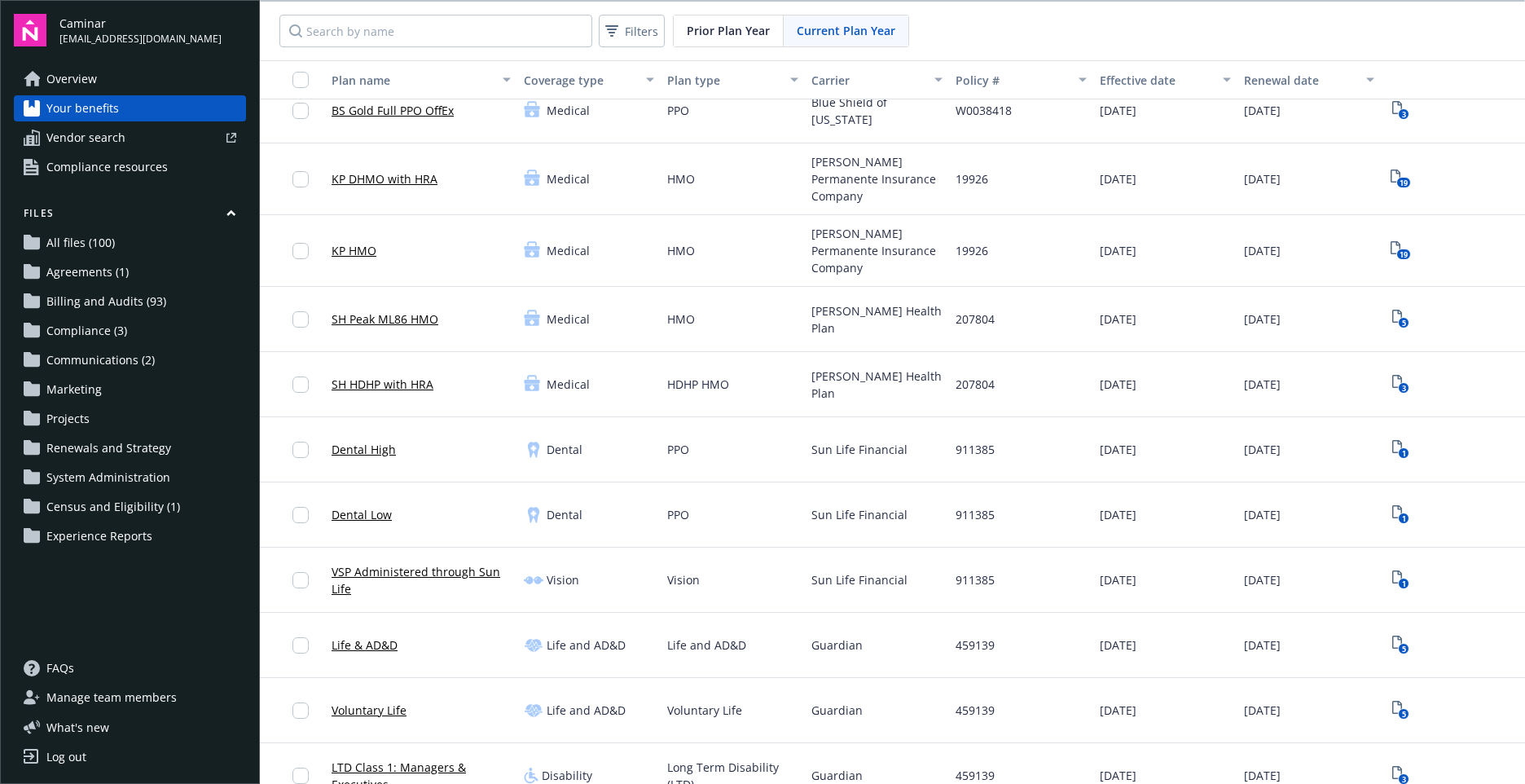
scroll to position [0, 0]
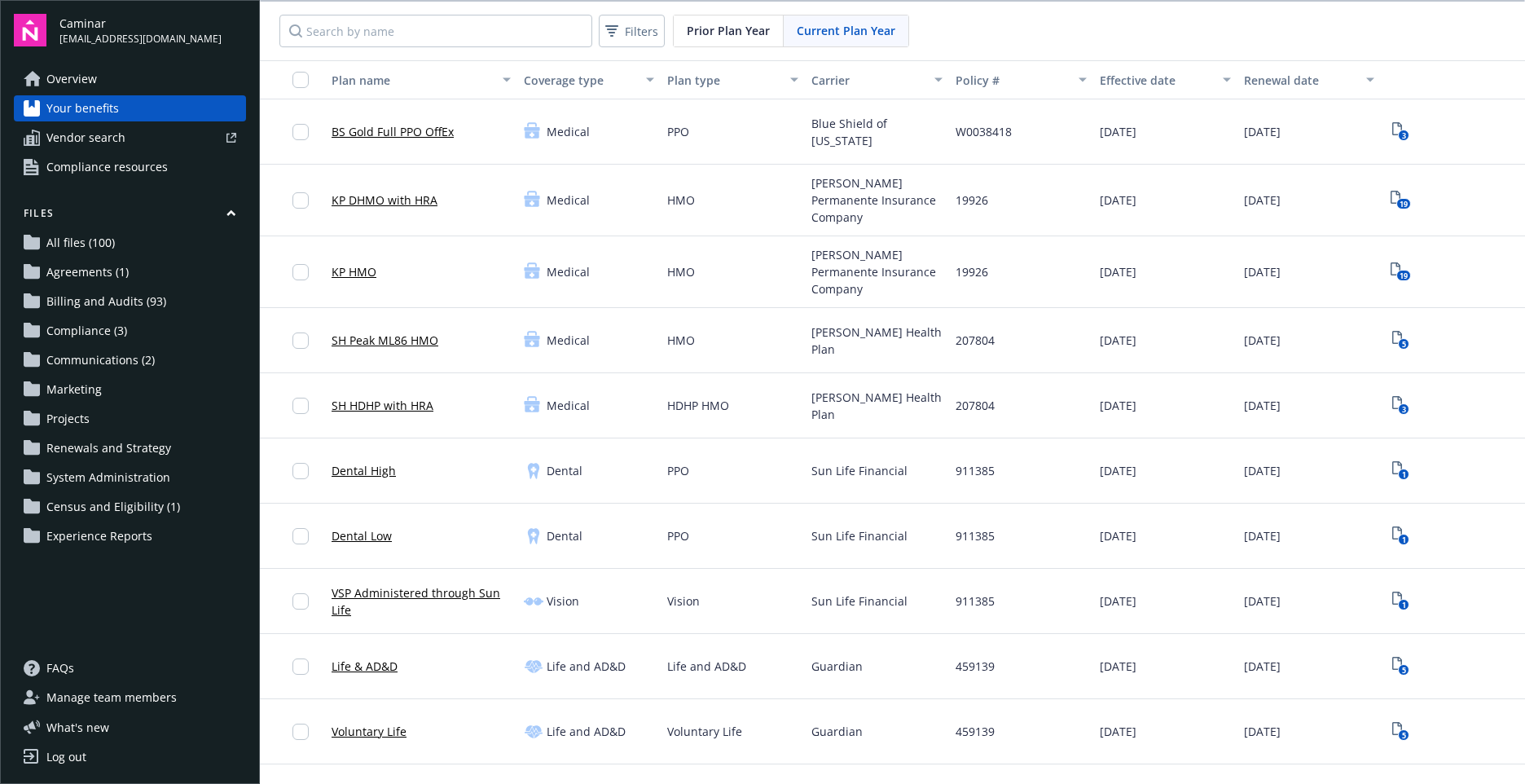
click at [237, 210] on button "Files" at bounding box center [130, 216] width 233 height 21
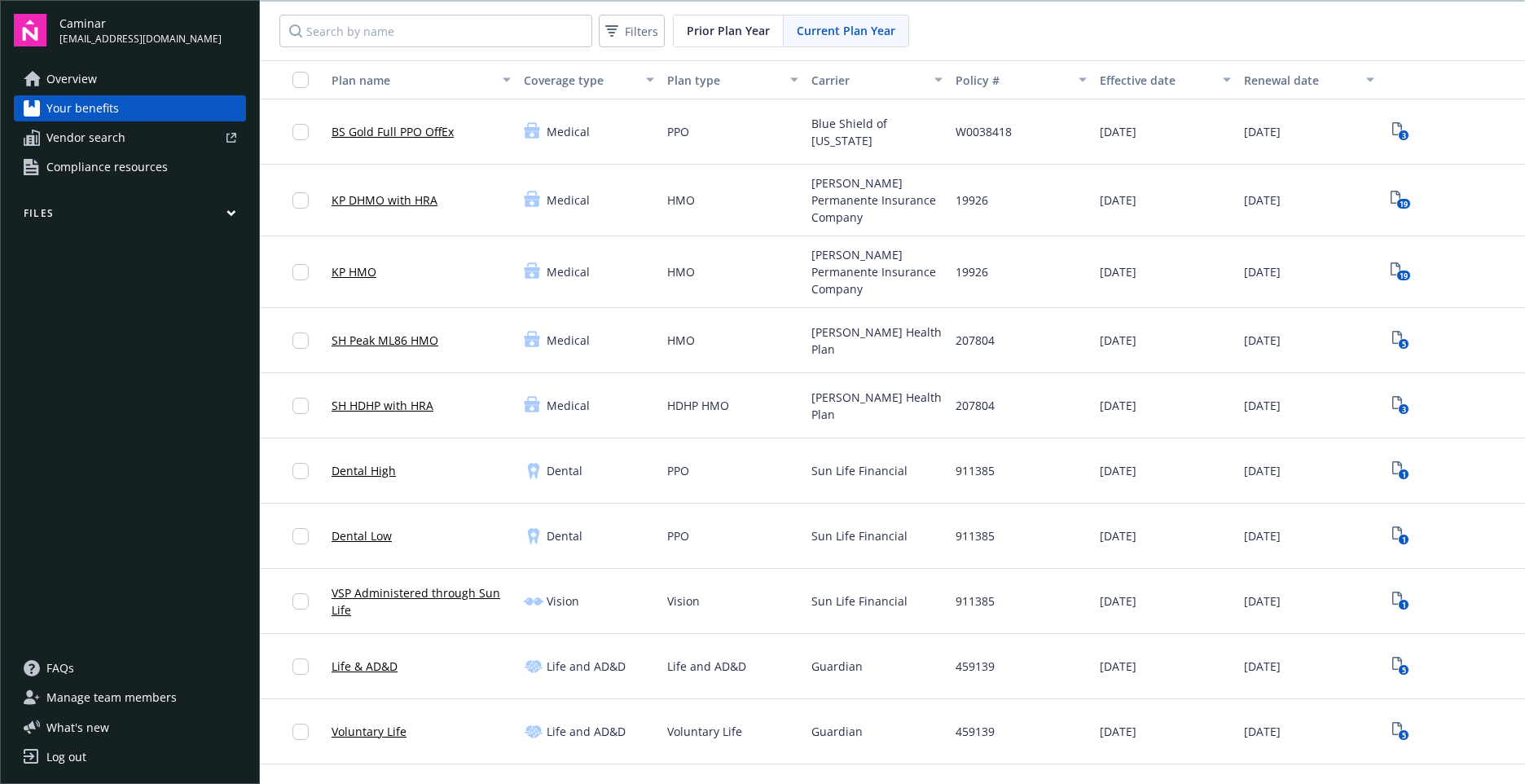
click at [232, 215] on icon "button" at bounding box center [231, 213] width 8 height 4
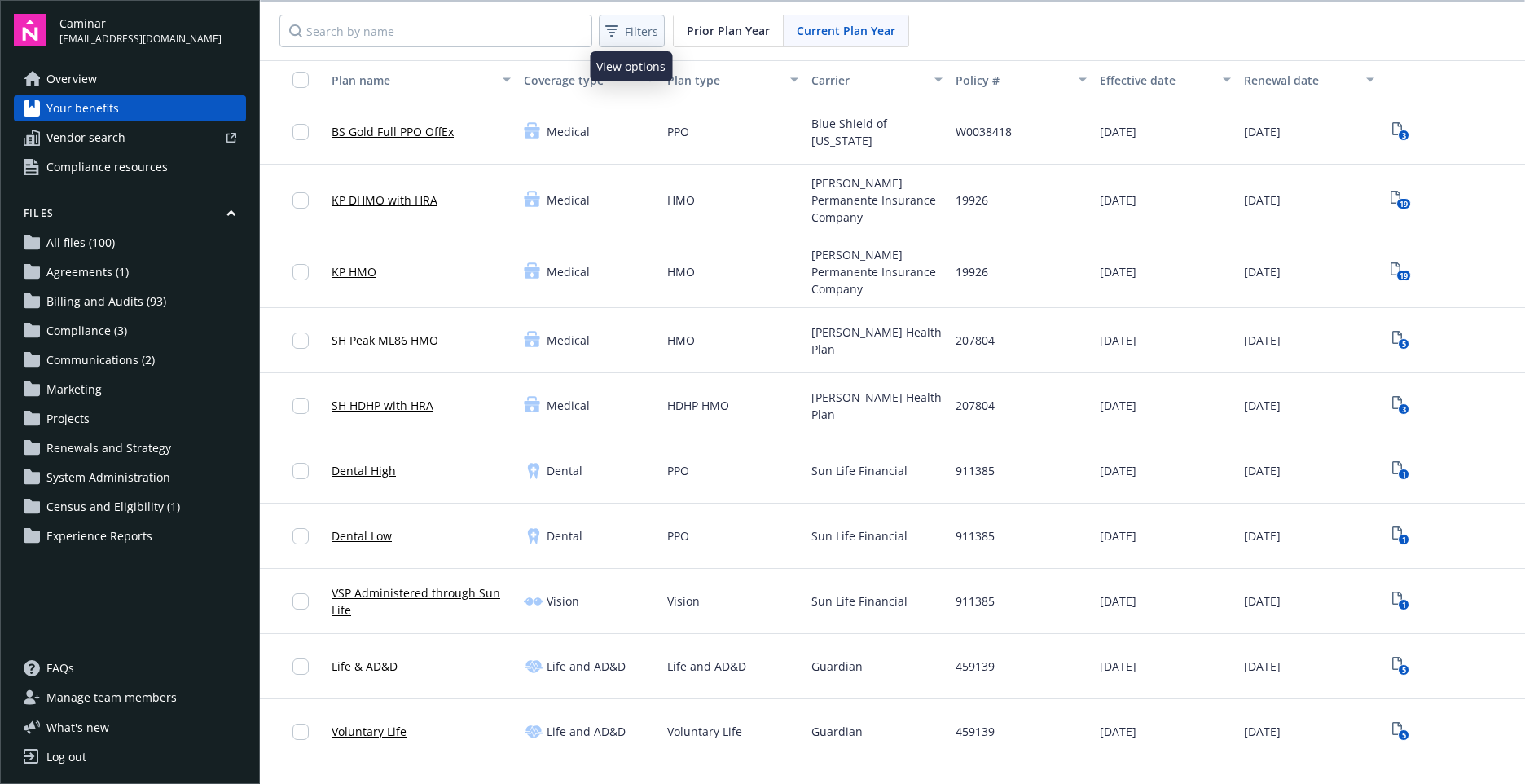
click at [645, 39] on span "Filters" at bounding box center [641, 31] width 33 height 17
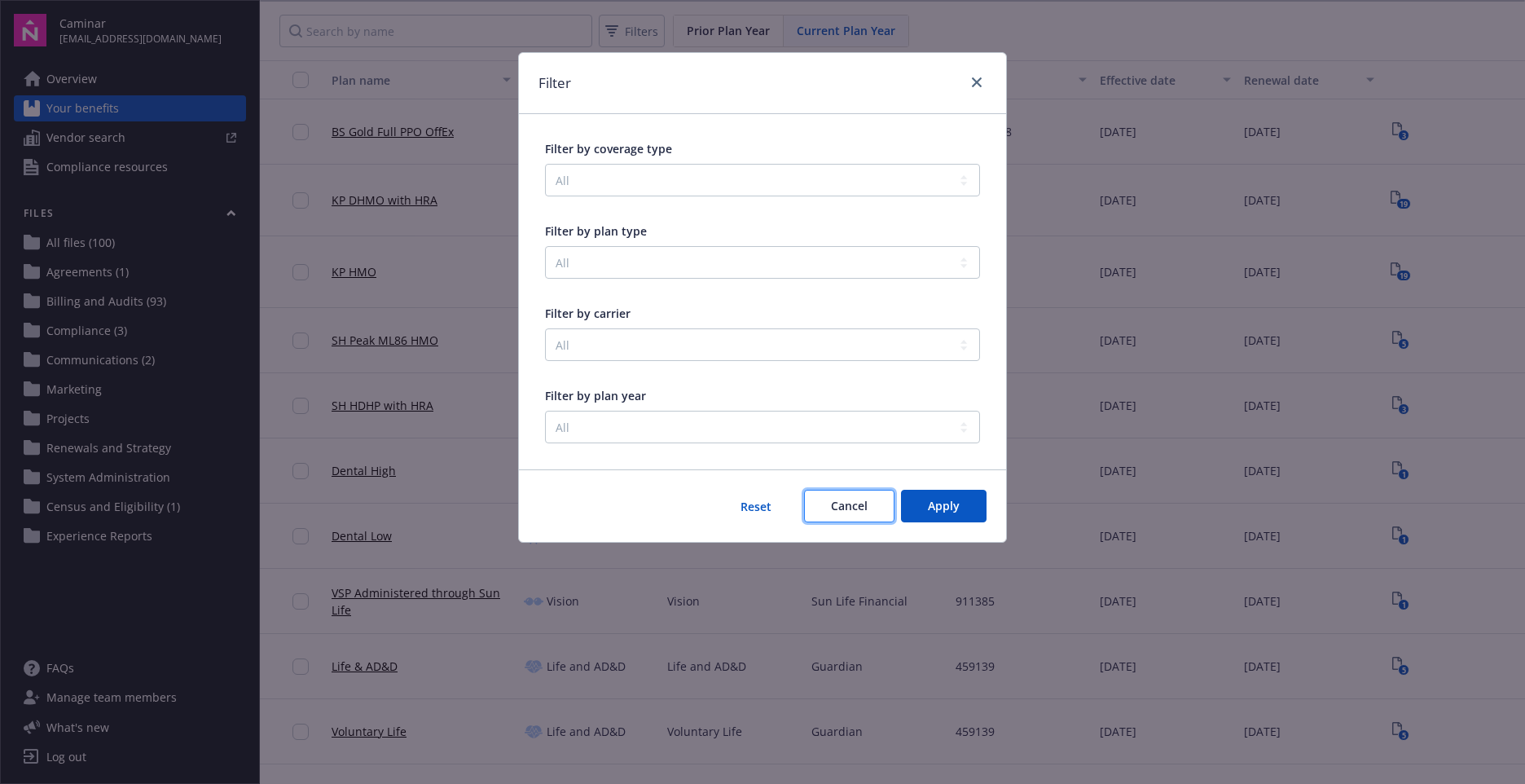
click at [855, 497] on button "Cancel" at bounding box center [849, 505] width 90 height 33
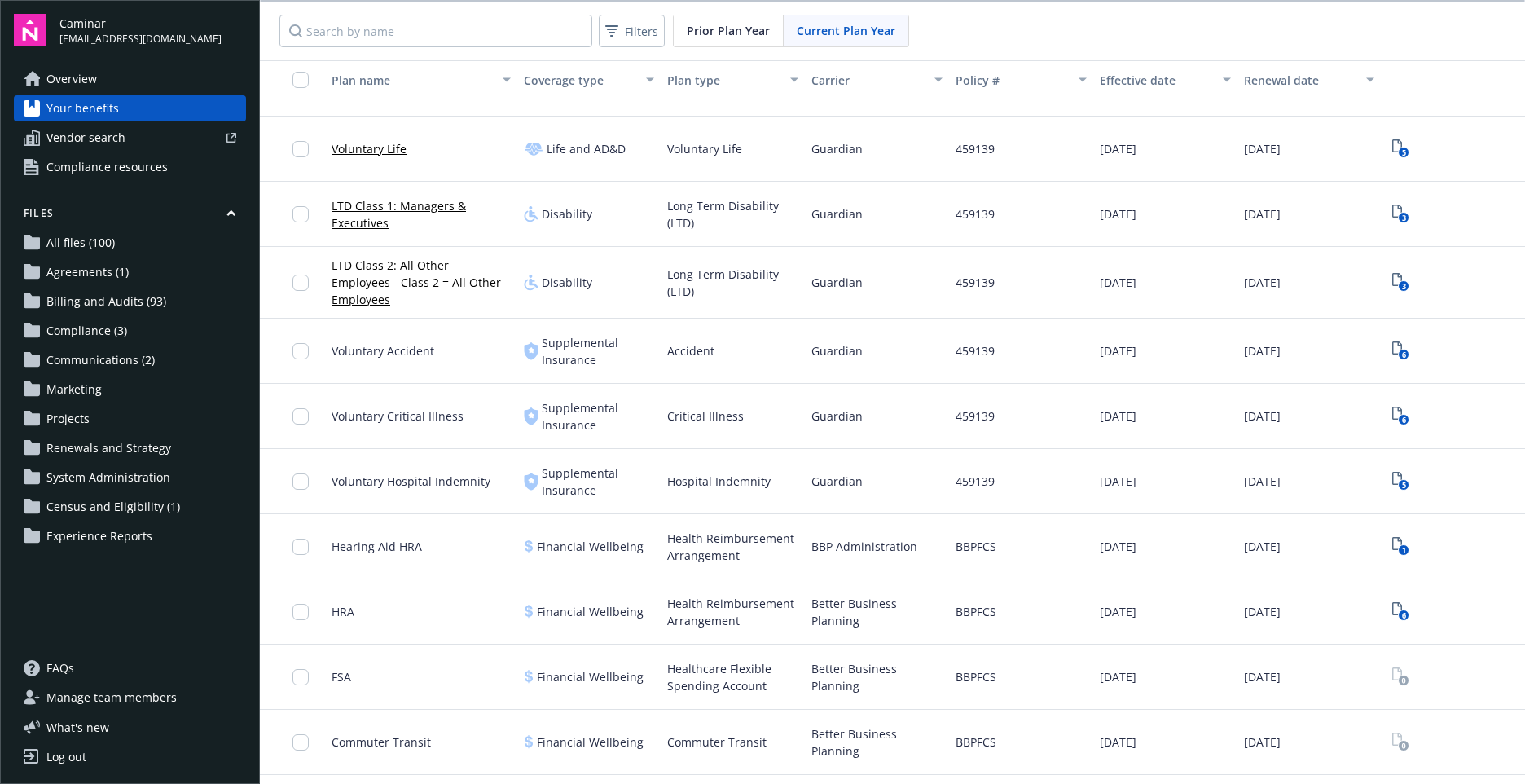
scroll to position [570, 0]
click at [336, 602] on span "HRA" at bounding box center [343, 611] width 23 height 17
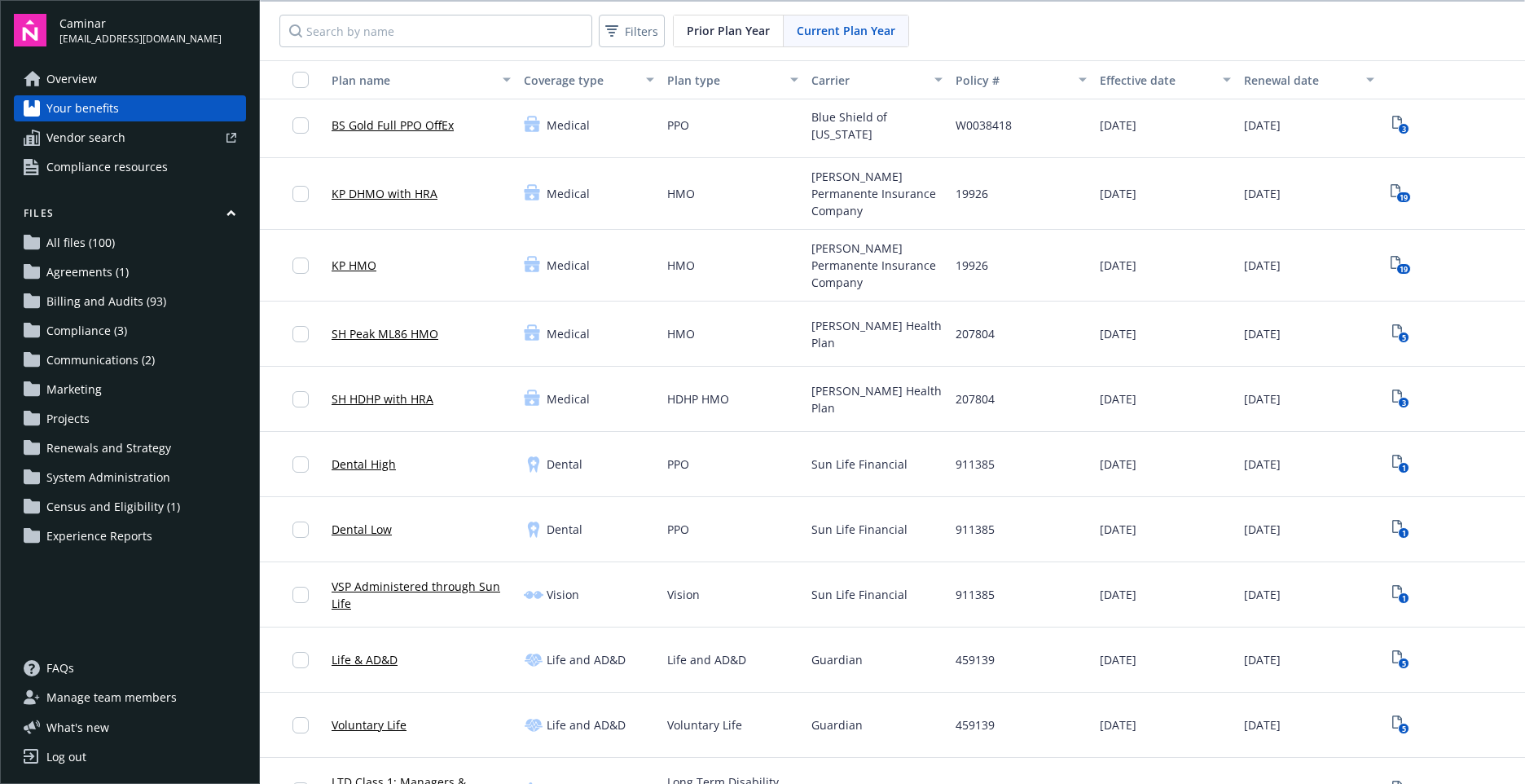
scroll to position [0, 0]
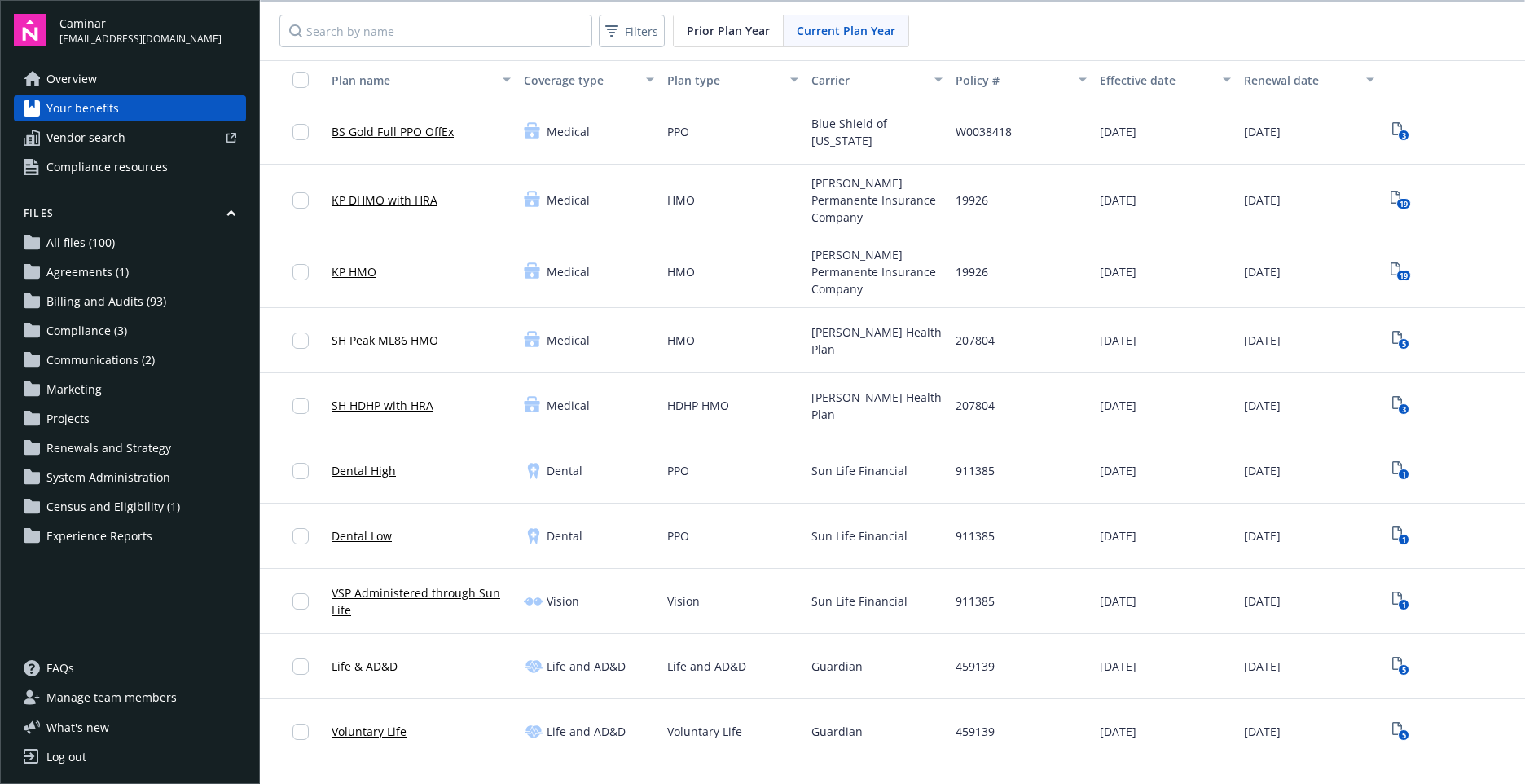
click at [407, 133] on link "BS Gold Full PPO OffEx" at bounding box center [393, 132] width 122 height 17
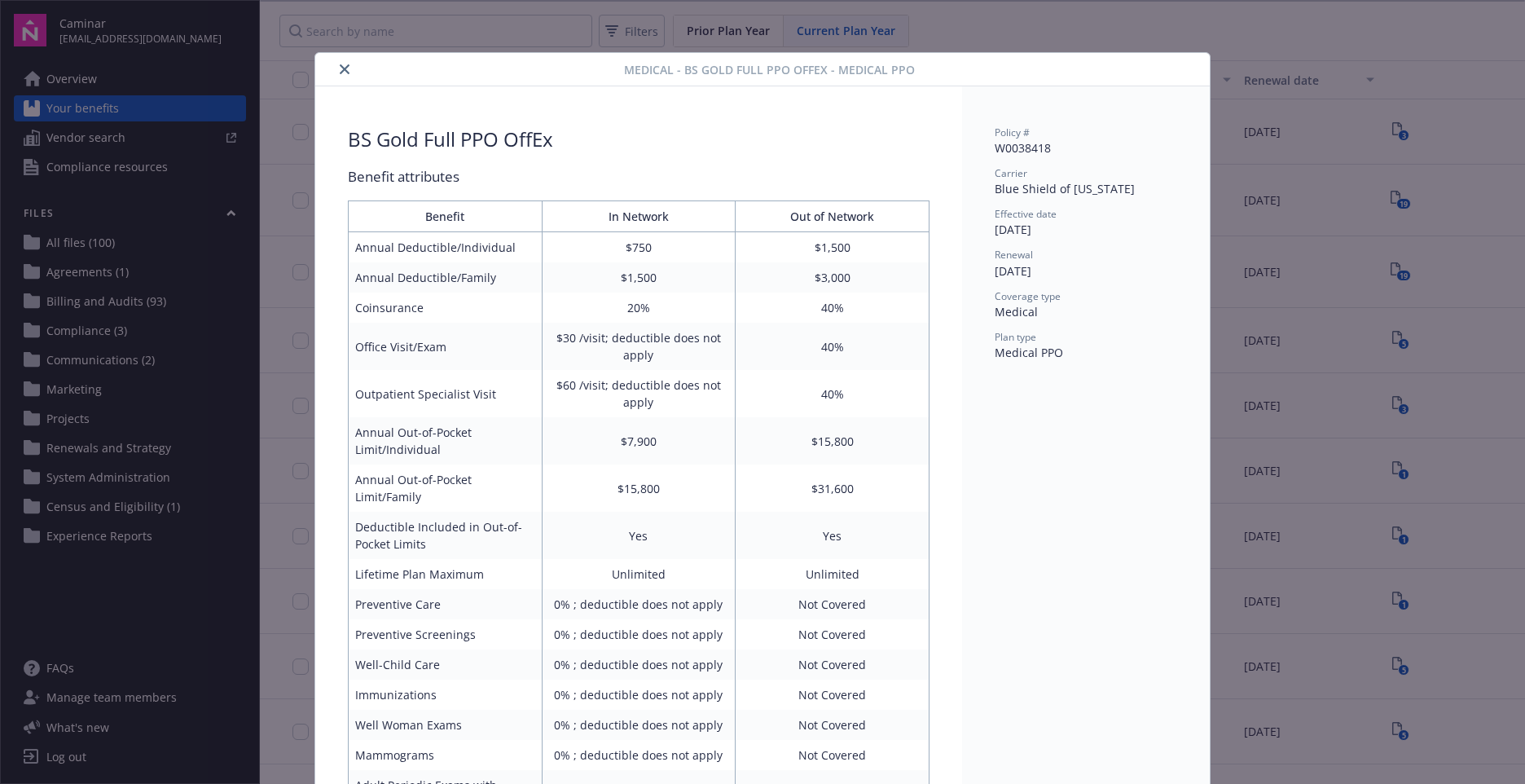
click at [336, 58] on div "Medical - BS Gold Full PPO OffEx - Medical PPO" at bounding box center [762, 69] width 894 height 33
click at [335, 66] on button "close" at bounding box center [345, 69] width 20 height 20
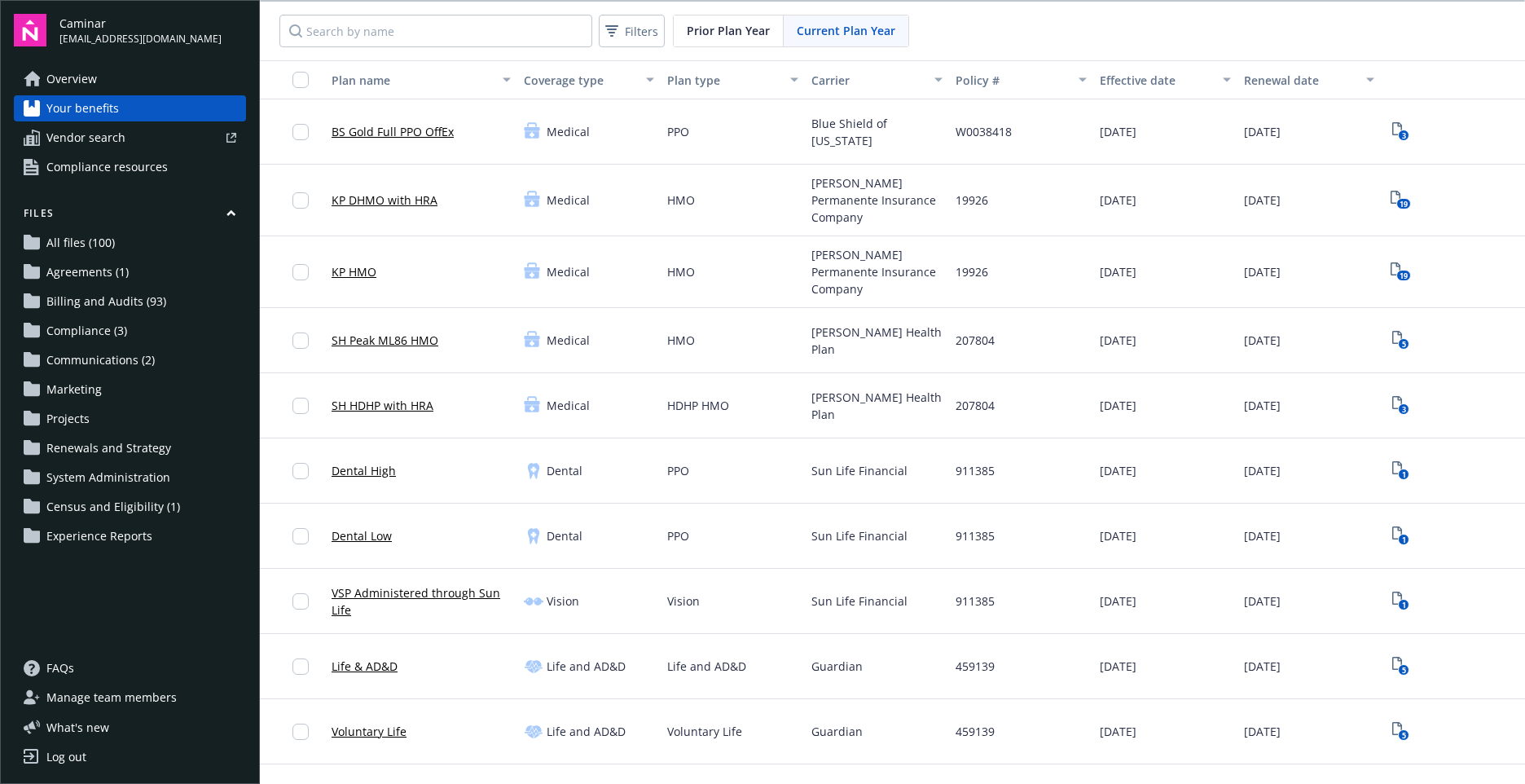
click at [130, 699] on span "Manage team members" at bounding box center [111, 697] width 130 height 26
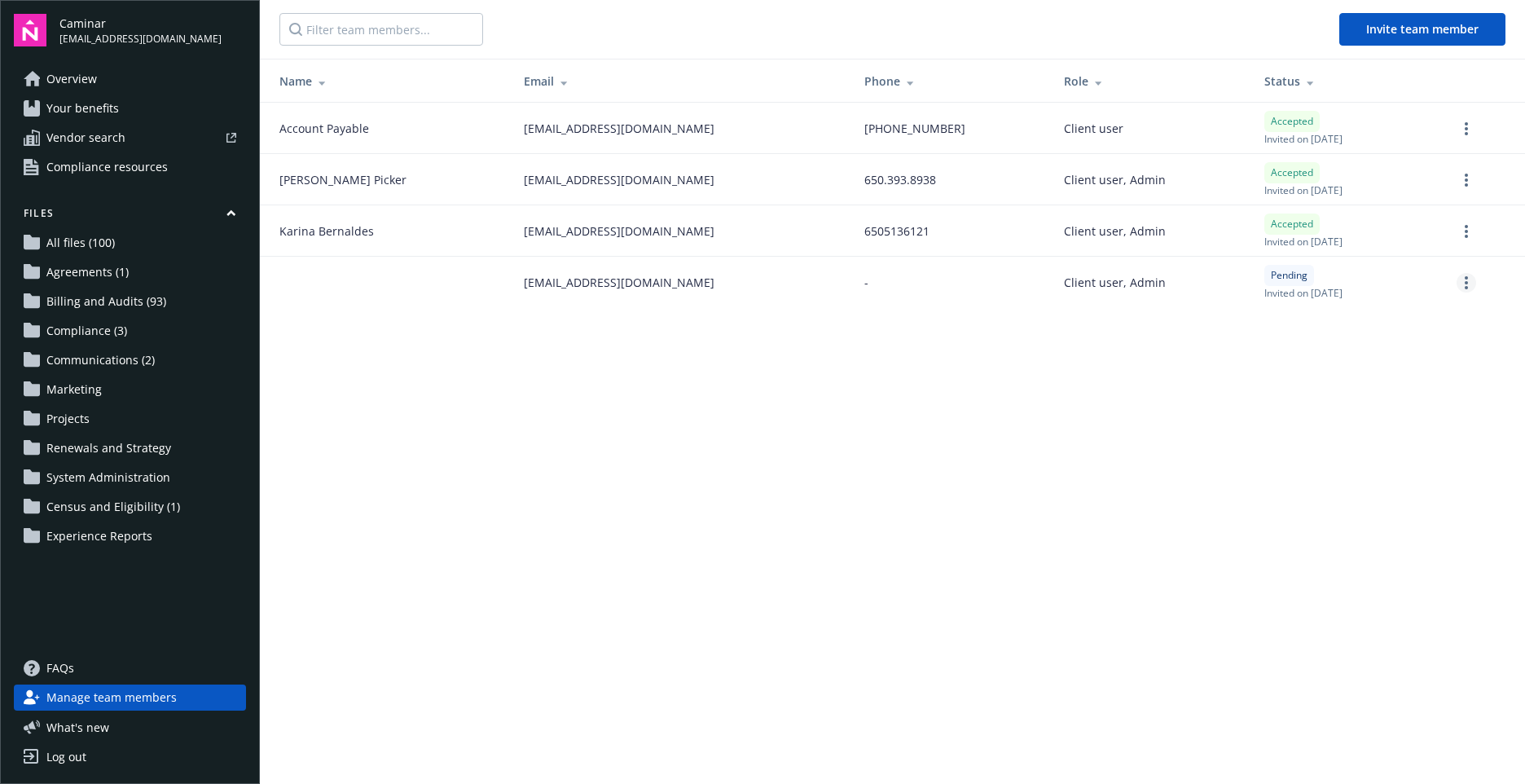
click at [1466, 281] on icon "more" at bounding box center [1466, 282] width 3 height 13
click at [1439, 370] on link "Cancel invitation" at bounding box center [1404, 362] width 143 height 33
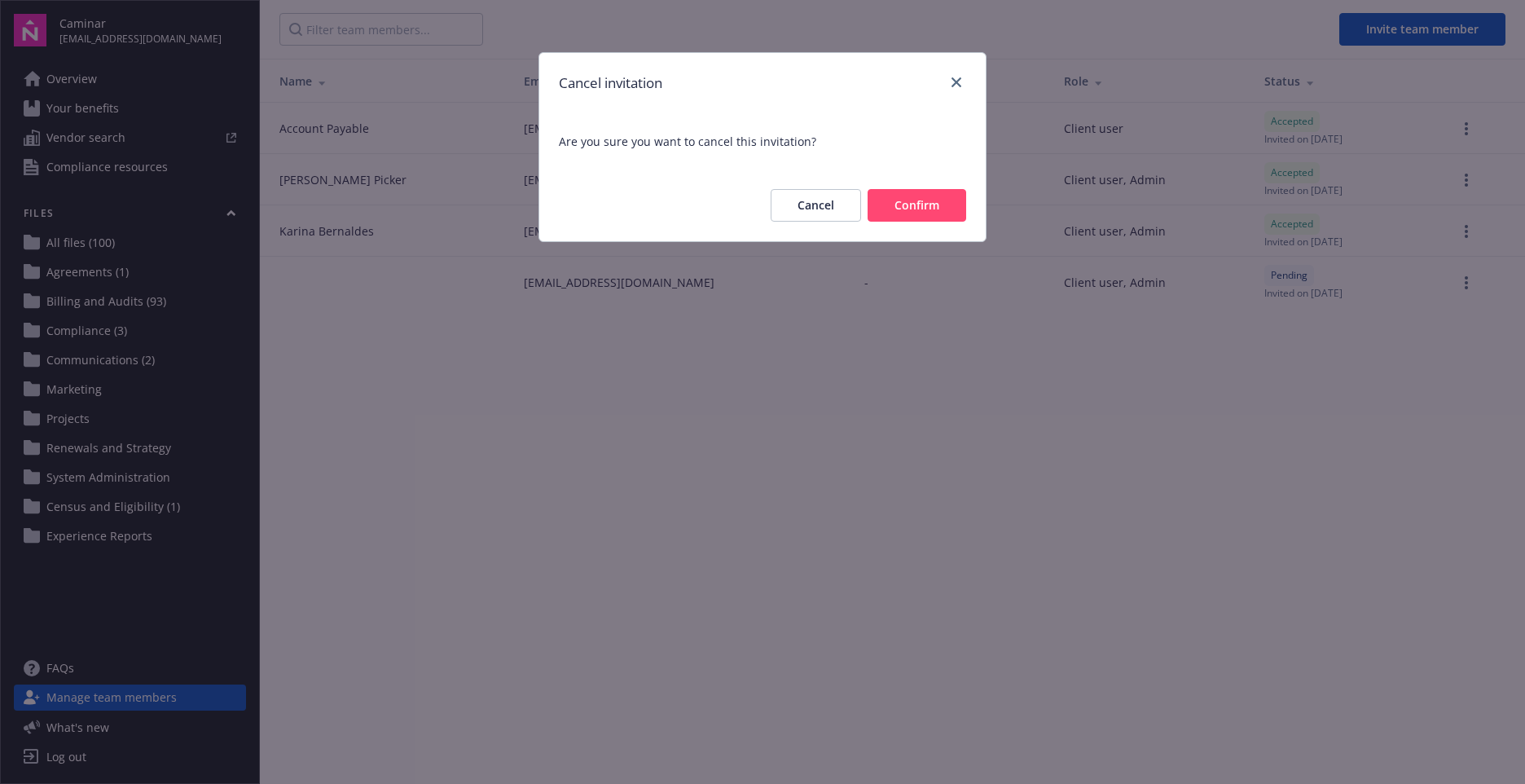
click at [906, 216] on button "Confirm" at bounding box center [917, 205] width 99 height 33
click at [907, 200] on button "Confirm" at bounding box center [917, 205] width 99 height 33
click at [954, 82] on icon "close" at bounding box center [956, 82] width 9 height 9
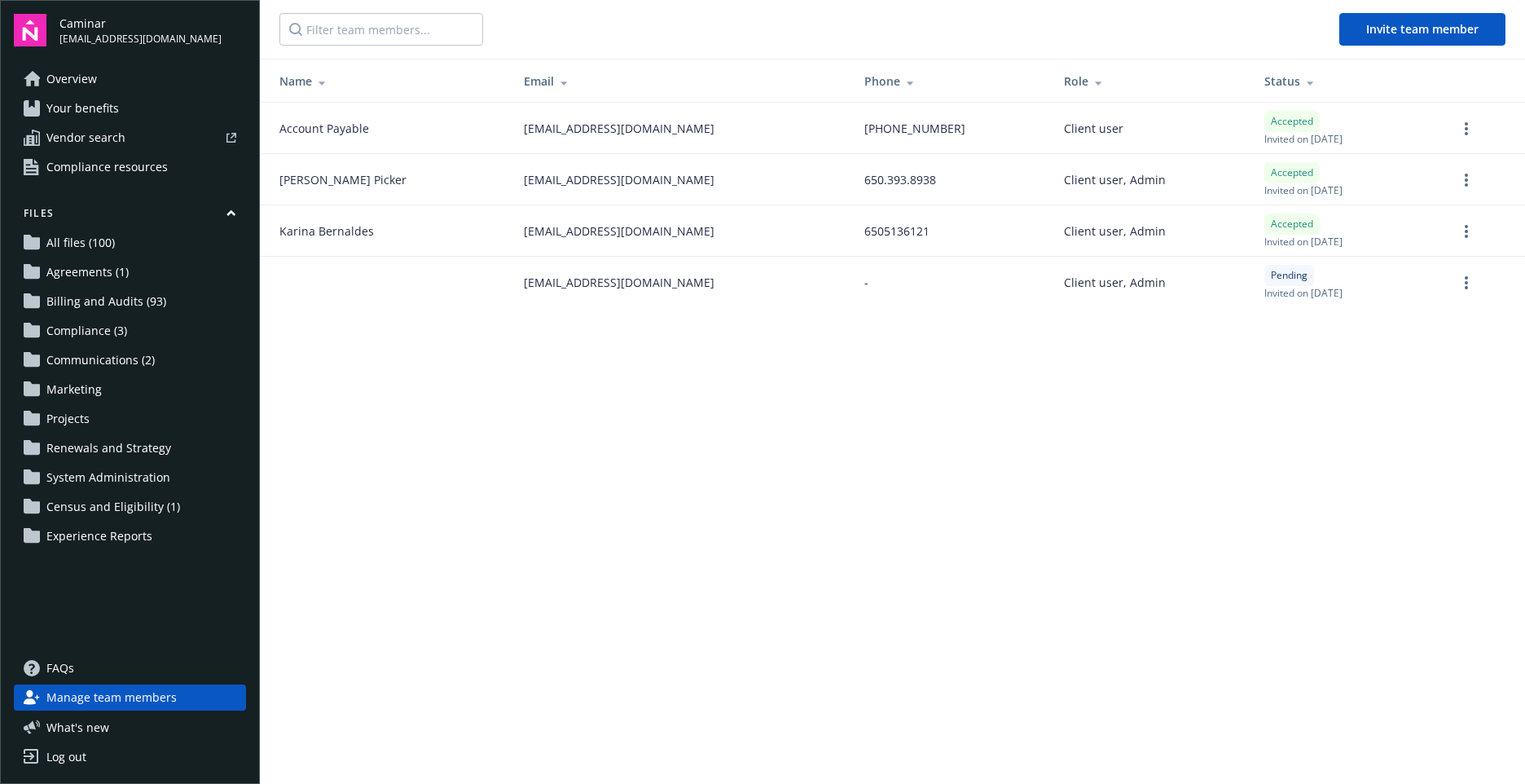
click at [97, 105] on span "Your benefits" at bounding box center [82, 108] width 72 height 26
